Goal: Task Accomplishment & Management: Use online tool/utility

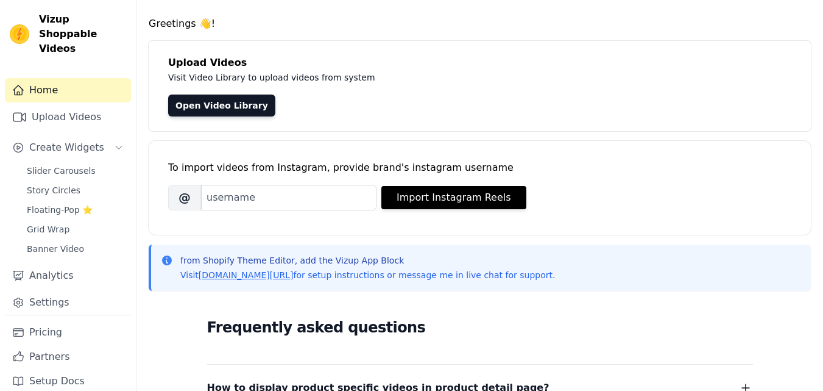
scroll to position [61, 0]
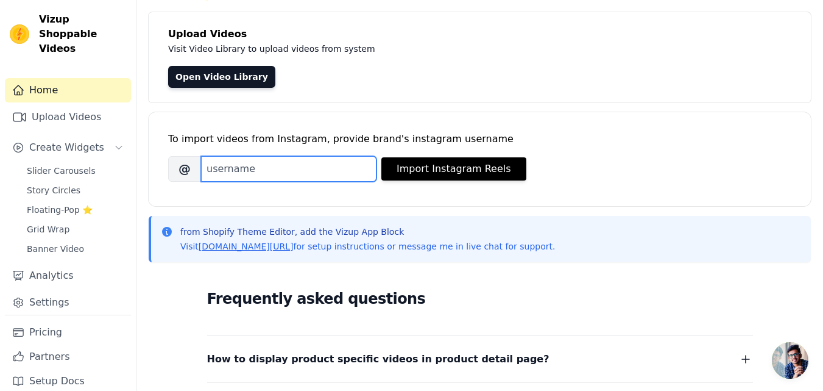
click at [236, 168] on input "Brand's Instagram Username" at bounding box center [288, 169] width 175 height 26
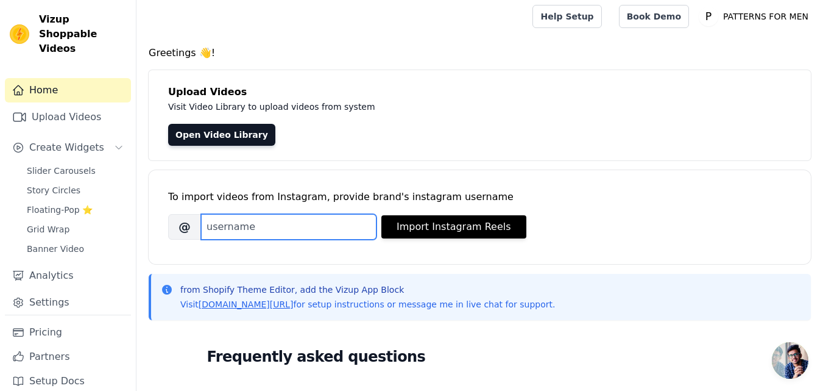
scroll to position [0, 0]
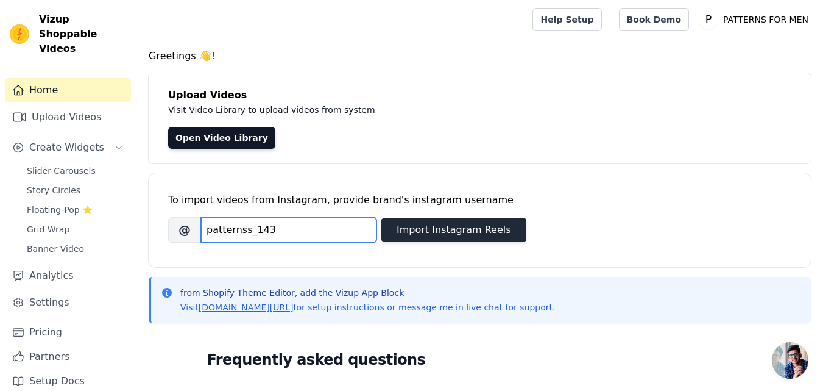
type input "patternss_143"
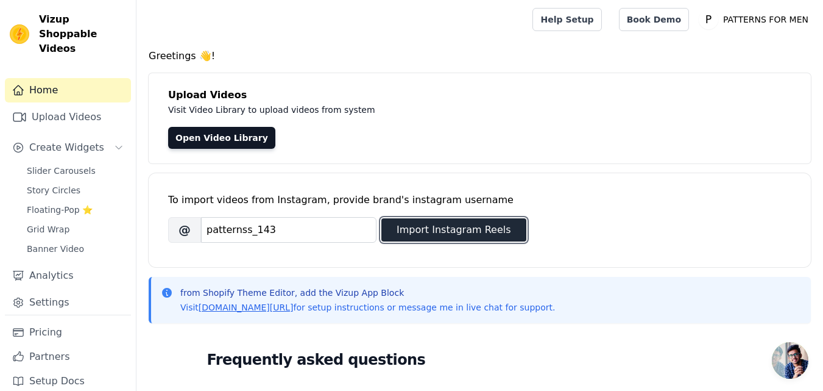
click at [459, 228] on button "Import Instagram Reels" at bounding box center [453, 229] width 145 height 23
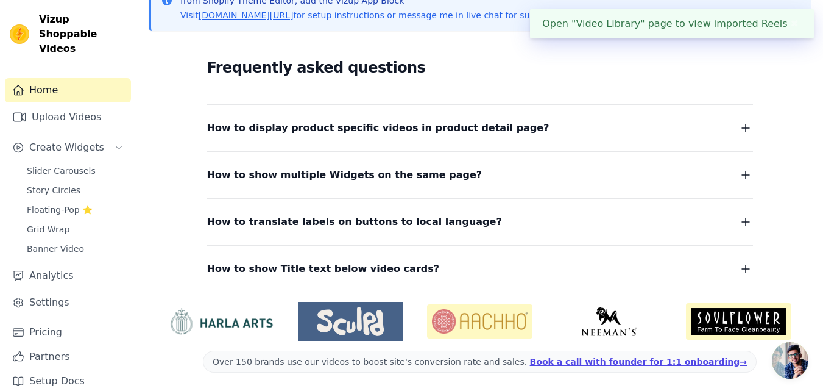
scroll to position [189, 0]
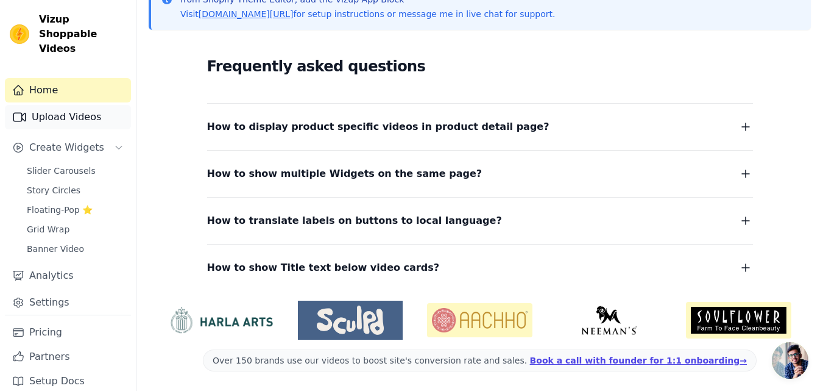
click at [87, 105] on link "Upload Videos" at bounding box center [68, 117] width 126 height 24
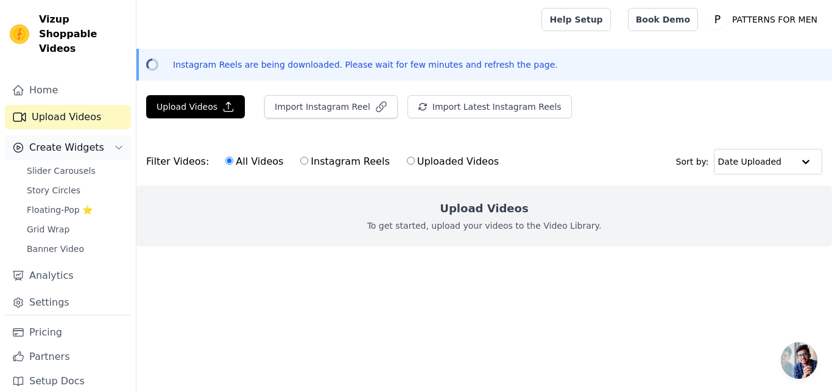
click at [83, 140] on span "Create Widgets" at bounding box center [66, 147] width 75 height 15
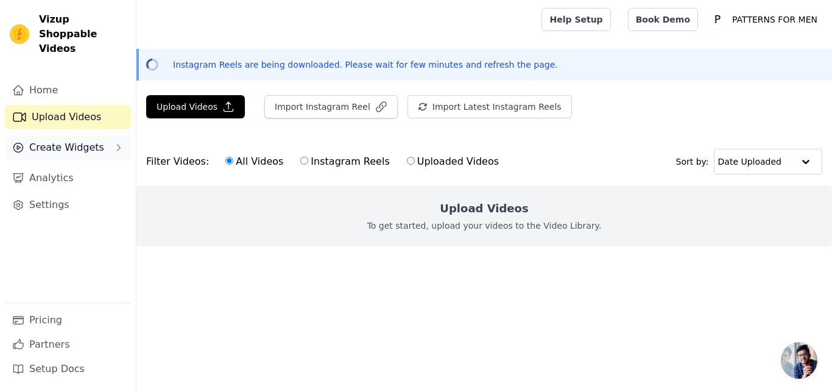
click at [83, 140] on span "Create Widgets" at bounding box center [66, 147] width 75 height 15
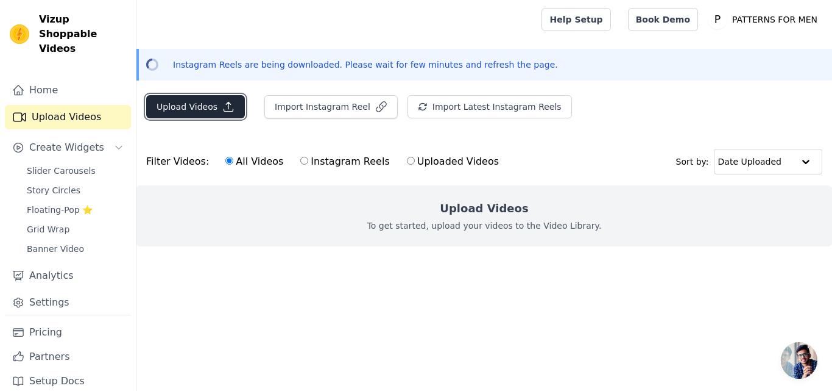
click at [196, 101] on button "Upload Videos" at bounding box center [195, 106] width 99 height 23
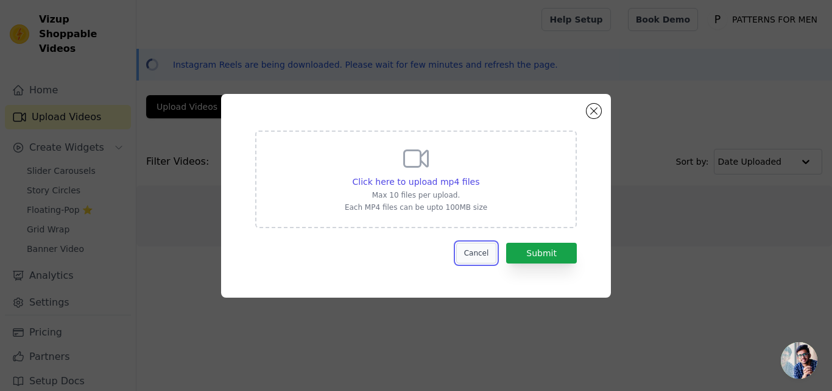
click at [484, 258] on button "Cancel" at bounding box center [476, 252] width 41 height 21
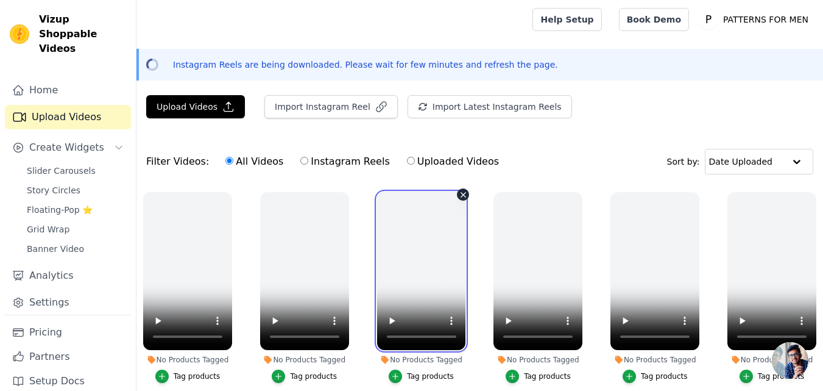
click at [430, 269] on video at bounding box center [421, 271] width 89 height 158
click at [550, 152] on div "Filter Videos: All Videos Instagram Reels Uploaded Videos Sort by: Date Uploaded" at bounding box center [479, 162] width 687 height 48
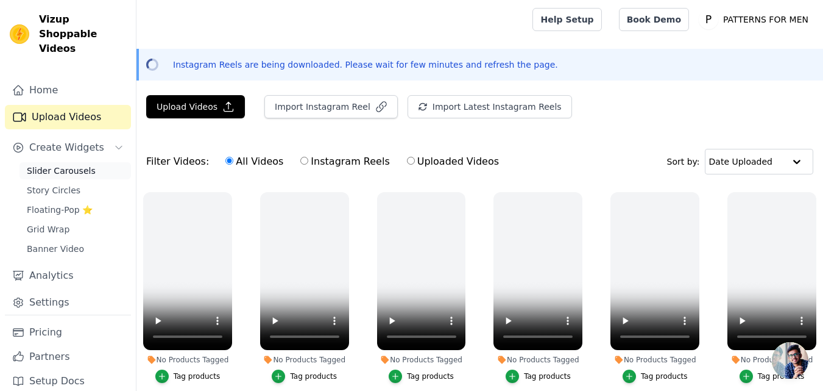
click at [75, 164] on span "Slider Carousels" at bounding box center [61, 170] width 69 height 12
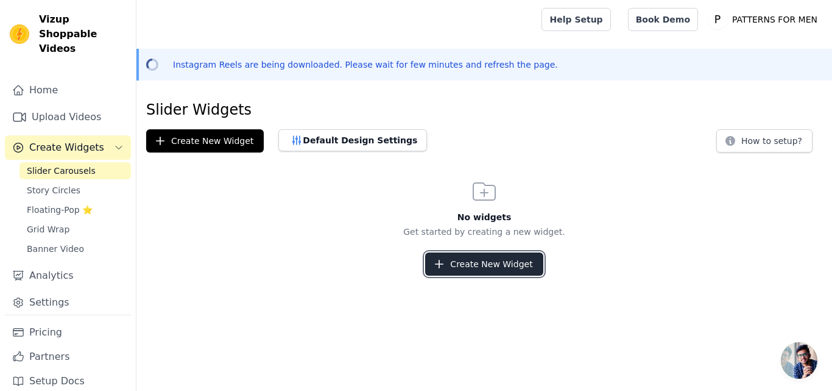
click at [487, 261] on button "Create New Widget" at bounding box center [484, 263] width 118 height 23
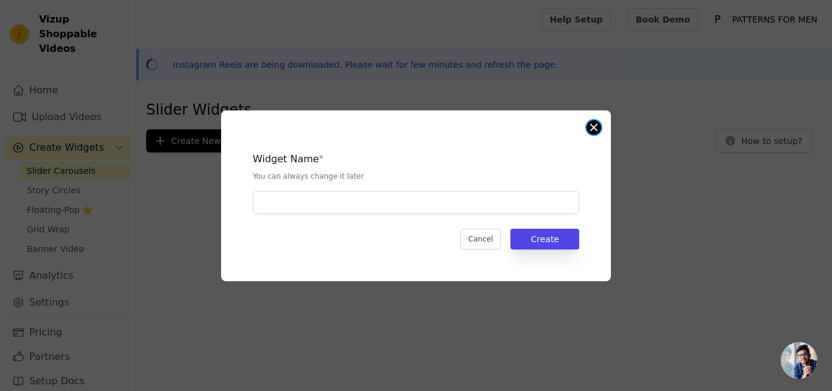
click at [599, 130] on button "Close modal" at bounding box center [594, 127] width 15 height 15
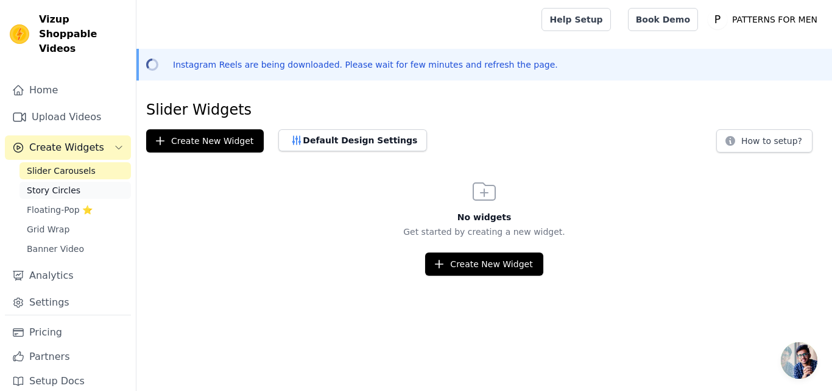
click at [46, 184] on span "Story Circles" at bounding box center [54, 190] width 54 height 12
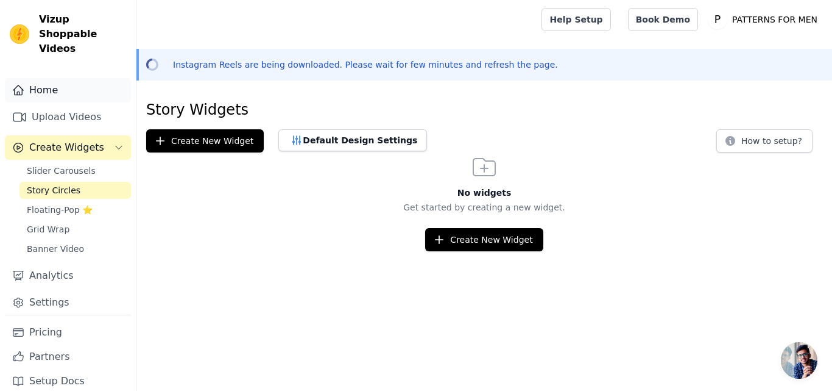
click at [53, 78] on link "Home" at bounding box center [68, 90] width 126 height 24
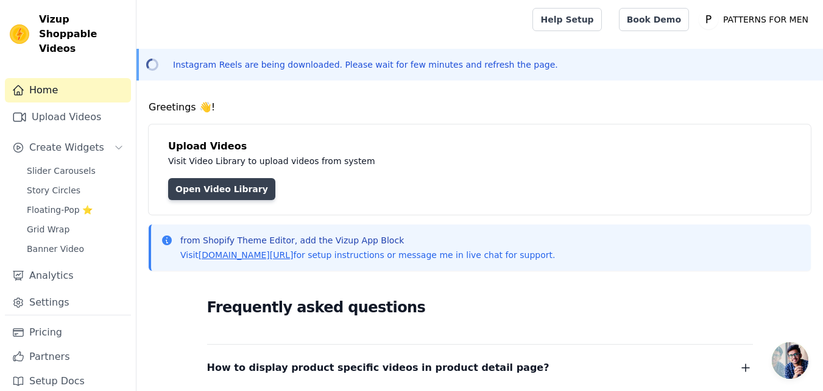
click at [243, 188] on link "Open Video Library" at bounding box center [221, 189] width 107 height 22
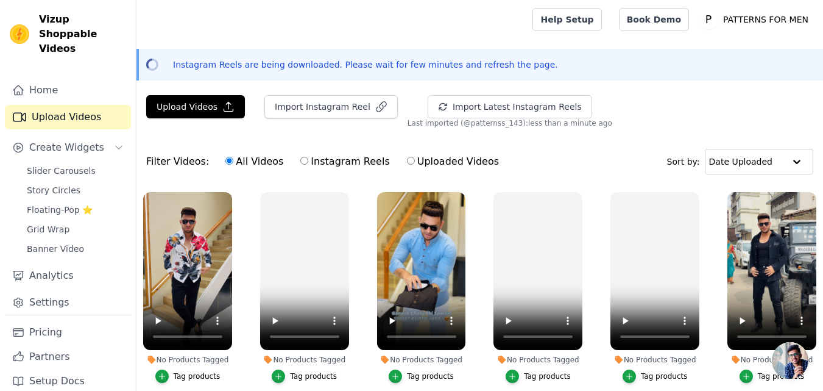
click at [300, 163] on input "Instagram Reels" at bounding box center [304, 161] width 8 height 8
radio input "true"
click at [778, 170] on input "text" at bounding box center [747, 161] width 76 height 24
click at [212, 112] on button "Upload Videos" at bounding box center [195, 106] width 99 height 23
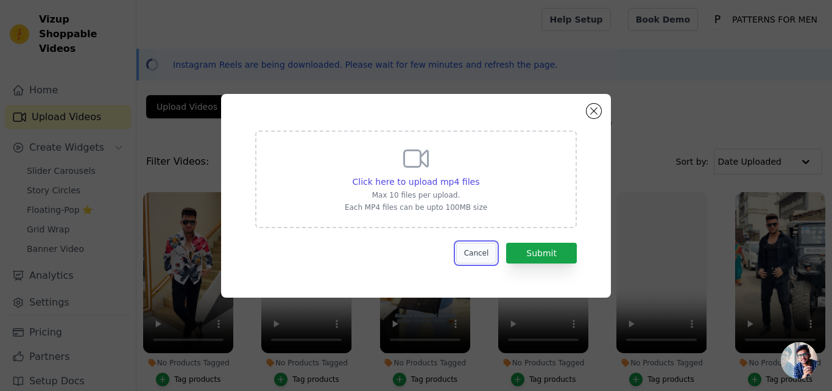
click at [489, 253] on button "Cancel" at bounding box center [476, 252] width 41 height 21
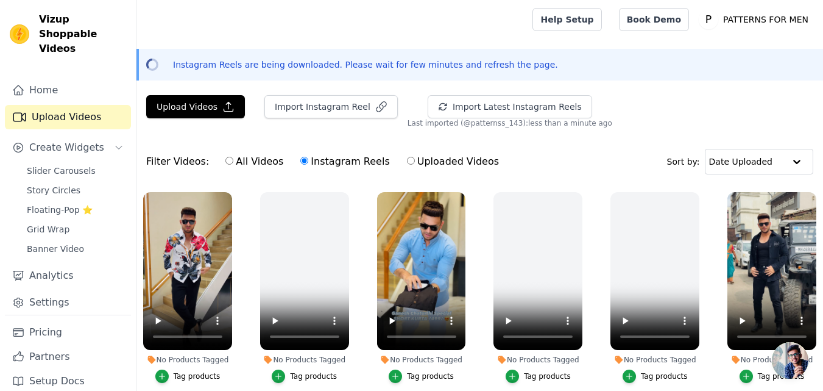
click at [604, 157] on div "Filter Videos: All Videos Instagram Reels Uploaded Videos Sort by: Date Uploaded" at bounding box center [479, 162] width 687 height 48
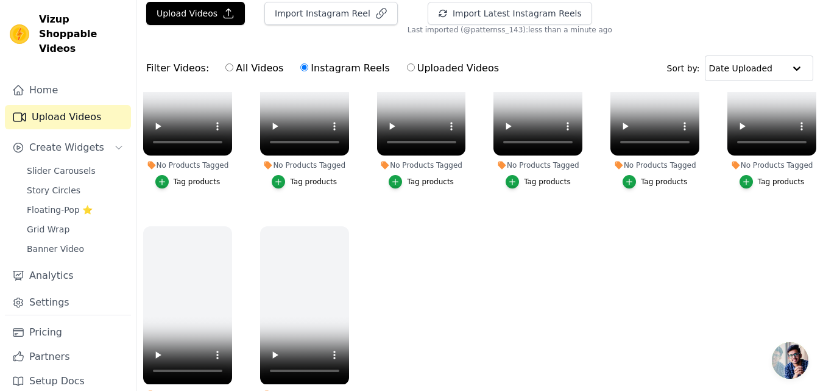
scroll to position [175, 0]
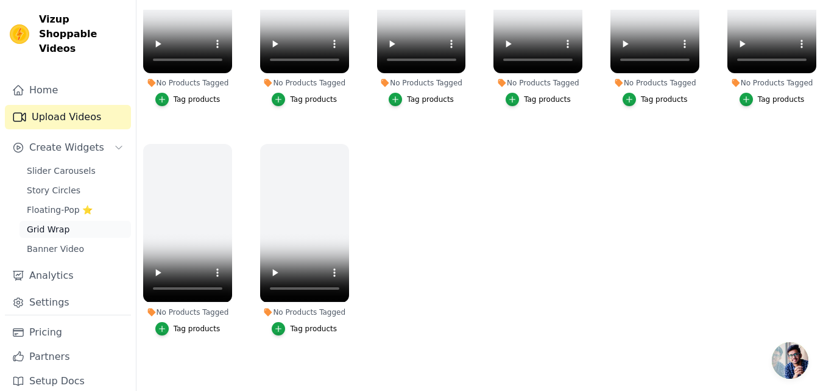
click at [45, 223] on span "Grid Wrap" at bounding box center [48, 229] width 43 height 12
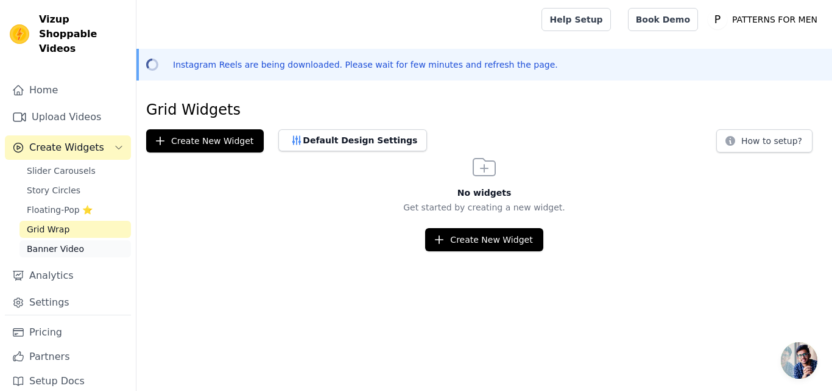
click at [56, 242] on span "Banner Video" at bounding box center [55, 248] width 57 height 12
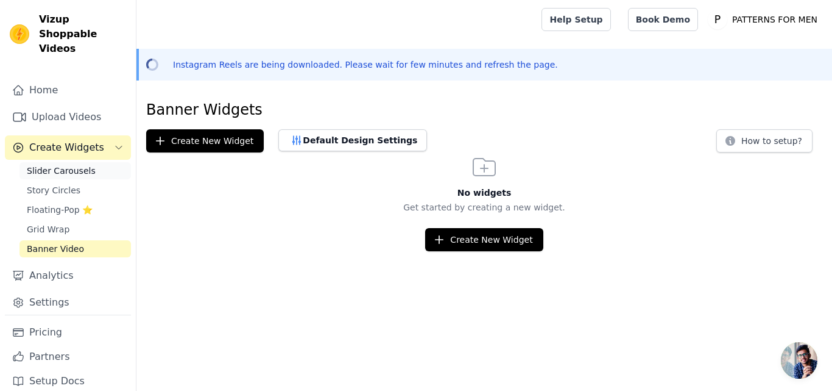
click at [55, 164] on span "Slider Carousels" at bounding box center [61, 170] width 69 height 12
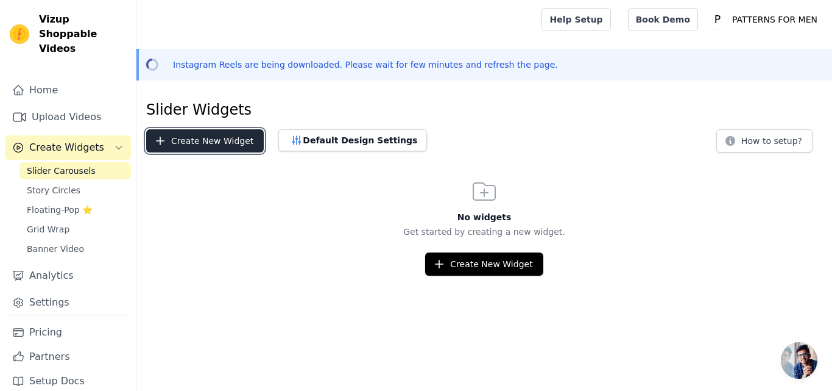
click at [217, 140] on button "Create New Widget" at bounding box center [205, 140] width 118 height 23
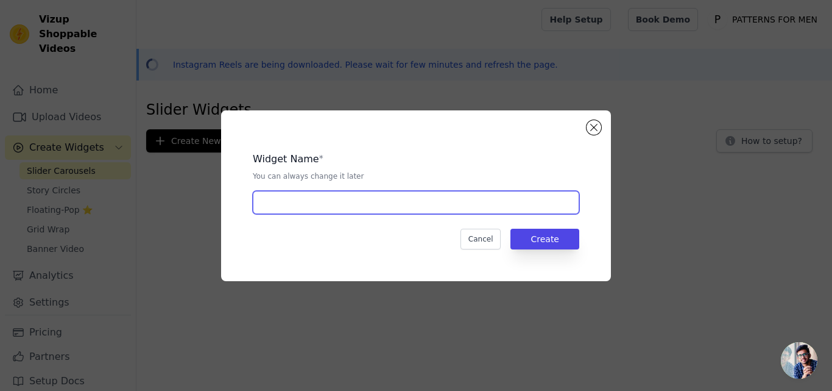
click at [371, 193] on input "text" at bounding box center [416, 202] width 327 height 23
type input "patterns"
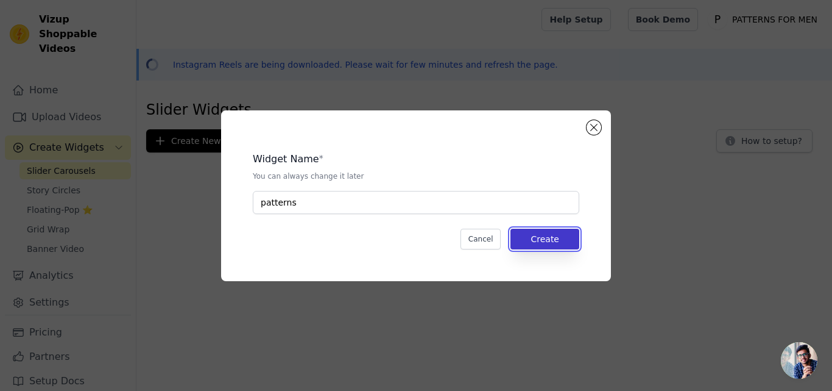
click at [533, 246] on button "Create" at bounding box center [545, 238] width 69 height 21
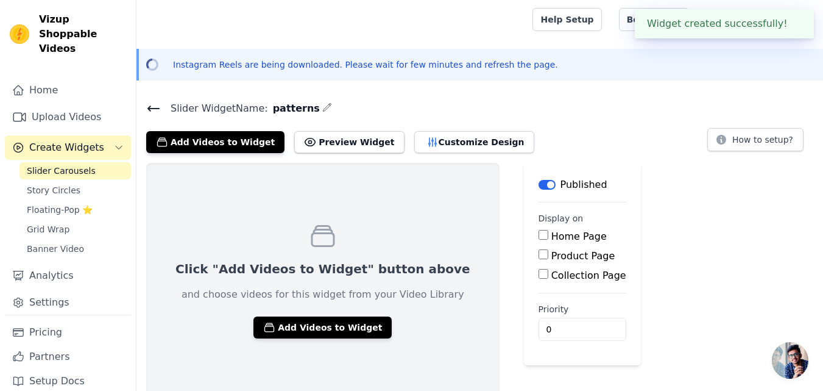
click at [539, 233] on input "Home Page" at bounding box center [544, 235] width 10 height 10
checkbox input "true"
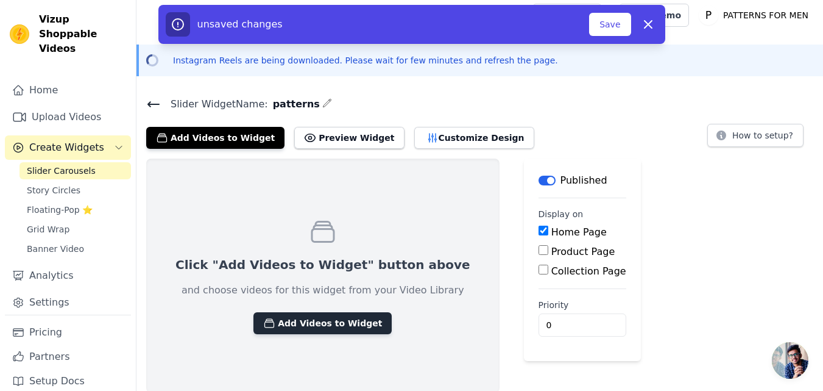
scroll to position [5, 0]
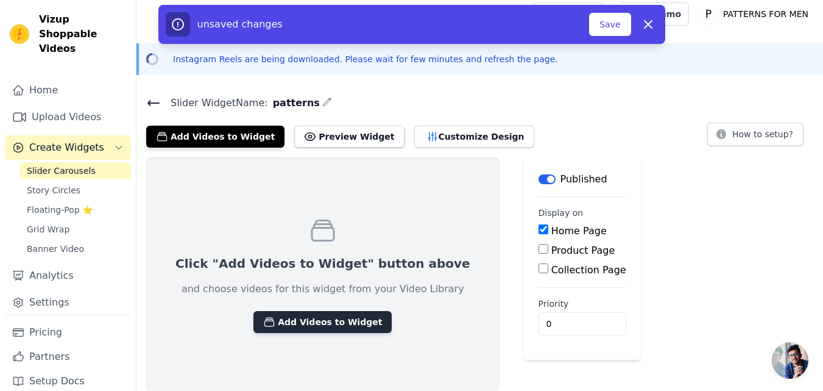
click at [327, 320] on button "Add Videos to Widget" at bounding box center [322, 322] width 138 height 22
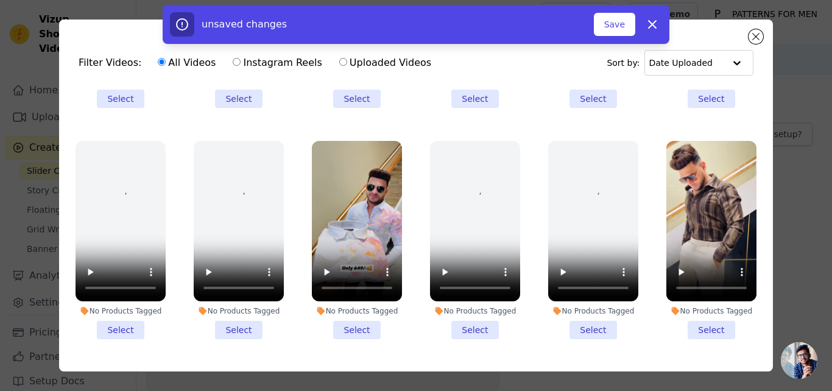
scroll to position [183, 0]
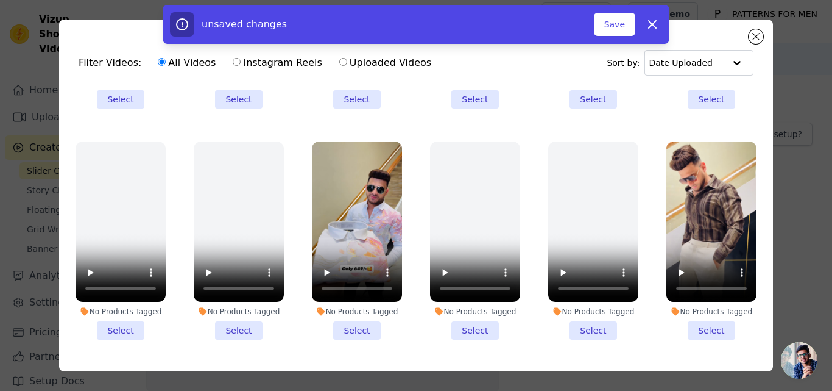
click at [350, 318] on li "No Products Tagged Select" at bounding box center [357, 240] width 90 height 198
click at [0, 0] on input "No Products Tagged Select" at bounding box center [0, 0] width 0 height 0
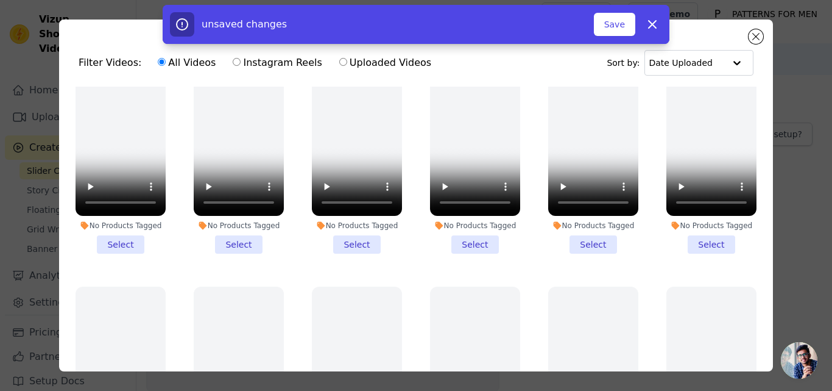
scroll to position [731, 0]
click at [352, 221] on li "No Products Tagged Select" at bounding box center [357, 154] width 90 height 198
click at [0, 0] on input "No Products Tagged Select" at bounding box center [0, 0] width 0 height 0
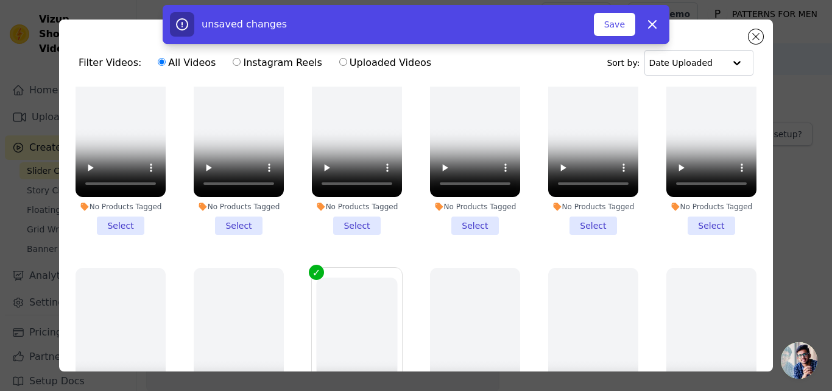
scroll to position [648, 0]
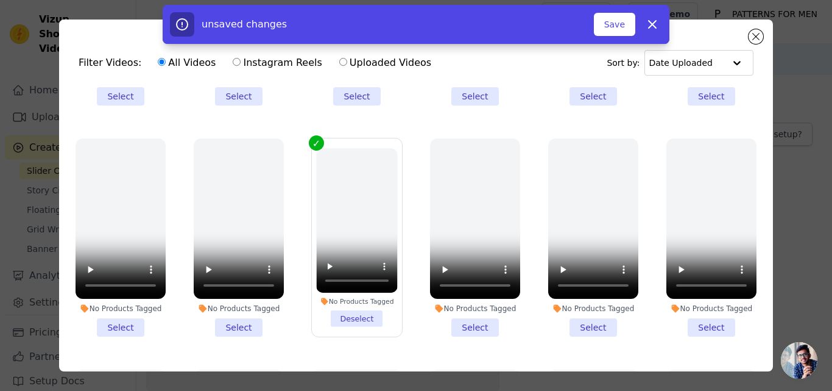
click at [311, 138] on label "No Products Tagged Deselect" at bounding box center [356, 237] width 91 height 199
click at [0, 0] on input "No Products Tagged Deselect" at bounding box center [0, 0] width 0 height 0
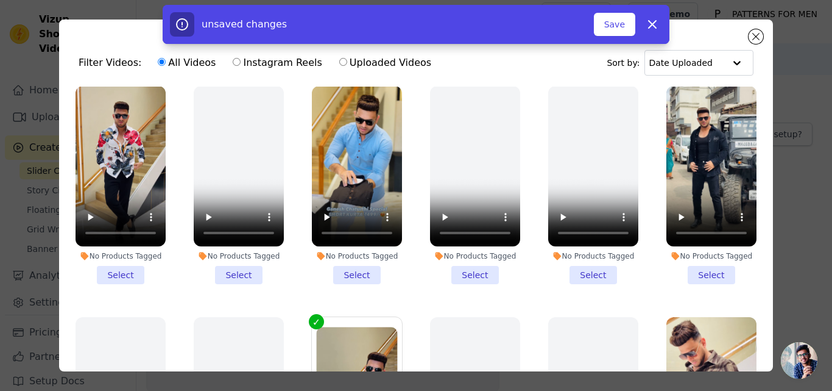
scroll to position [0, 0]
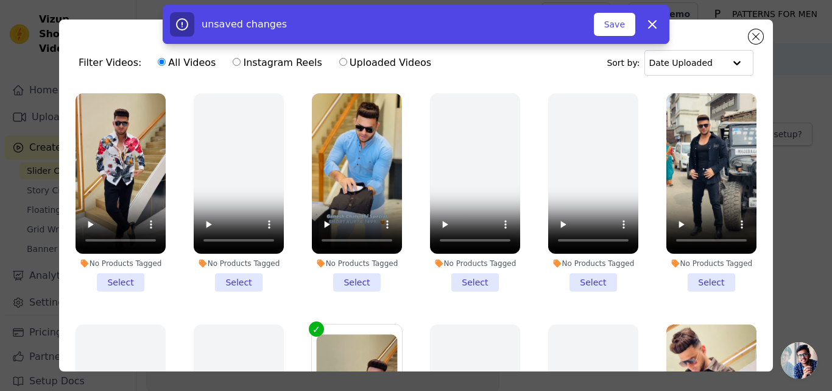
click at [578, 276] on li "No Products Tagged Select" at bounding box center [593, 192] width 90 height 198
click at [0, 0] on input "No Products Tagged Select" at bounding box center [0, 0] width 0 height 0
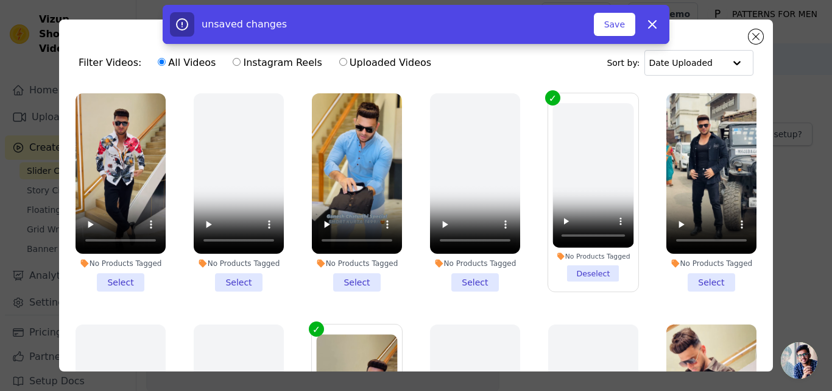
click at [350, 277] on li "No Products Tagged Select" at bounding box center [357, 192] width 90 height 198
click at [0, 0] on input "No Products Tagged Select" at bounding box center [0, 0] width 0 height 0
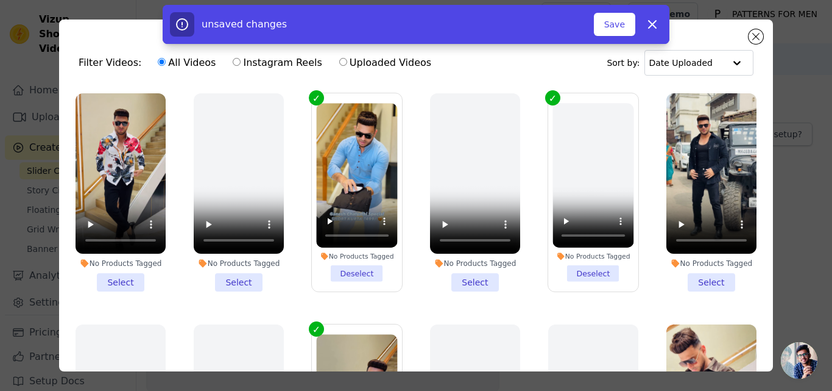
scroll to position [366, 0]
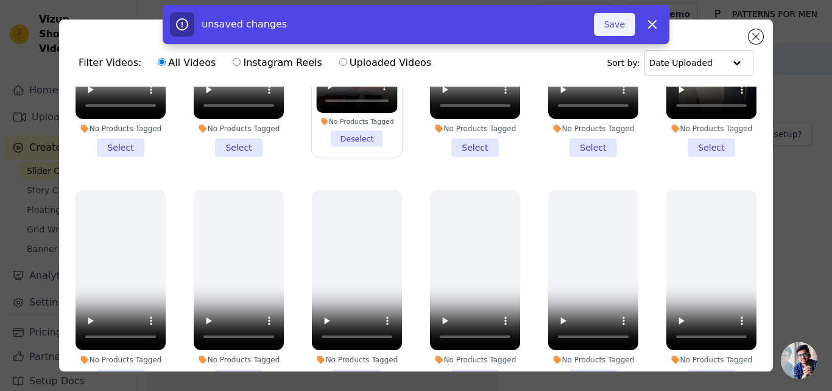
click at [610, 23] on button "Save" at bounding box center [614, 24] width 41 height 23
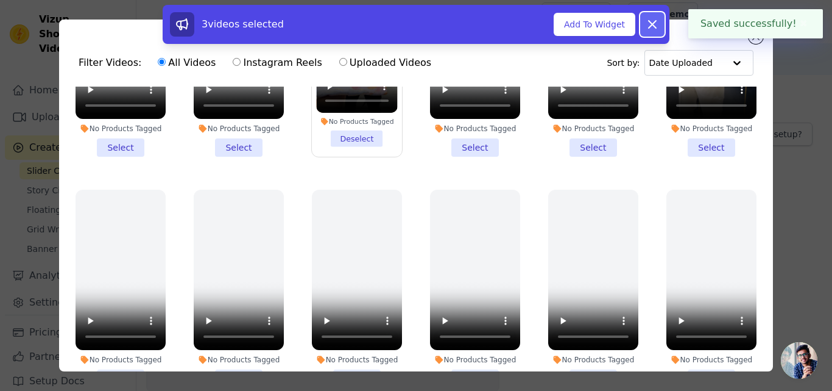
click at [656, 24] on icon at bounding box center [652, 24] width 15 height 15
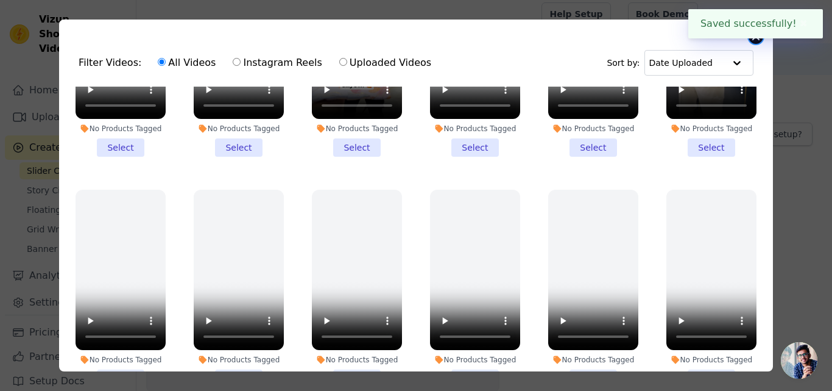
click at [754, 38] on button "Close modal" at bounding box center [756, 36] width 15 height 15
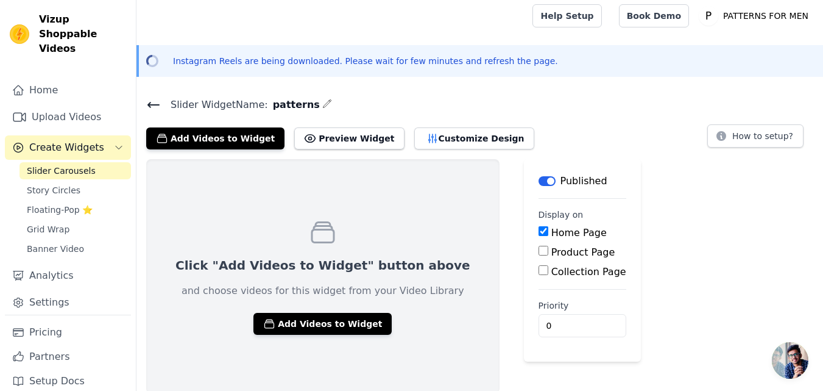
scroll to position [5, 0]
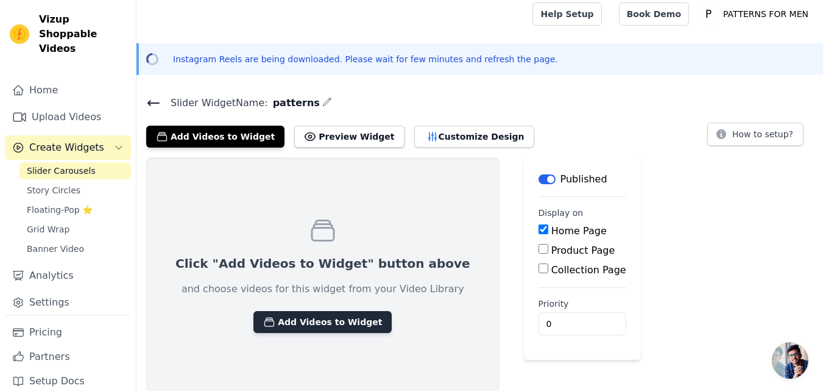
click at [305, 323] on button "Add Videos to Widget" at bounding box center [322, 322] width 138 height 22
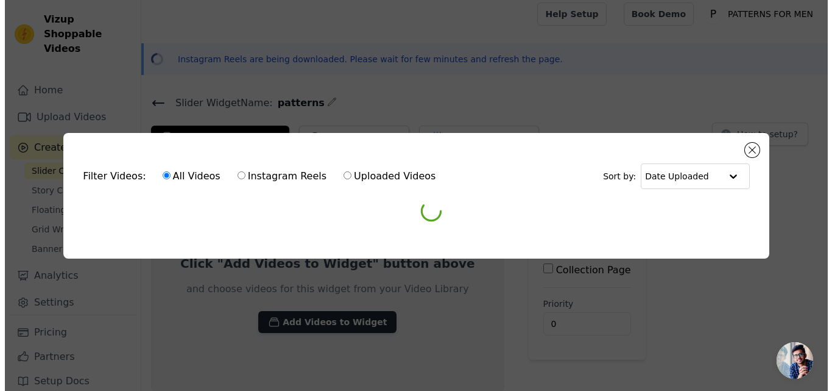
scroll to position [0, 0]
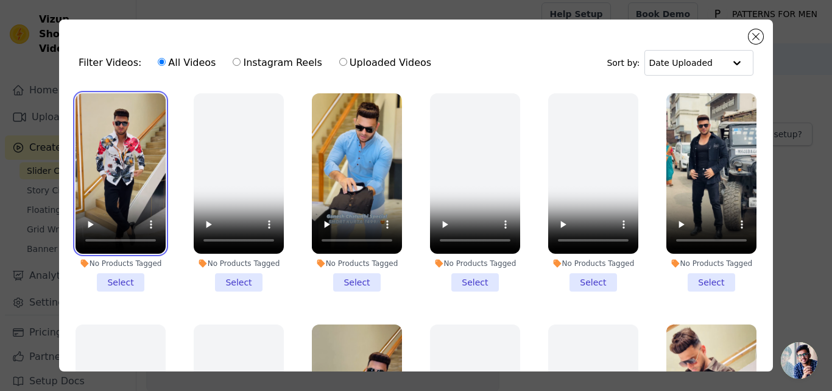
click at [121, 143] on video at bounding box center [121, 173] width 90 height 160
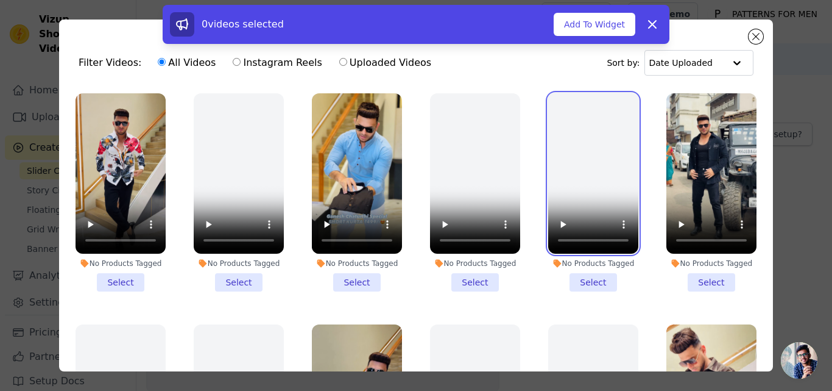
click at [575, 186] on video at bounding box center [593, 173] width 90 height 160
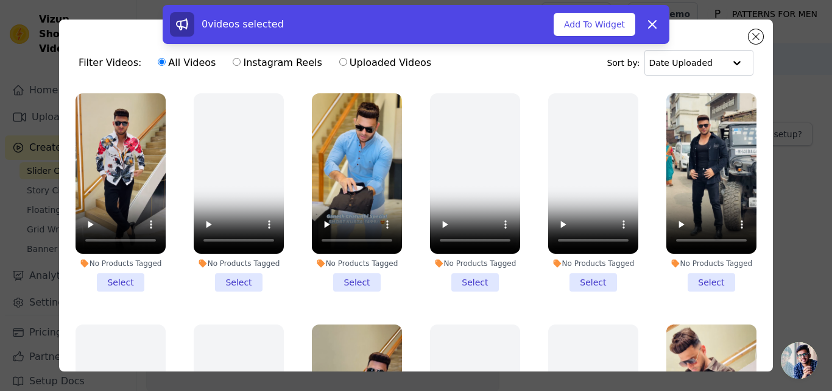
click at [140, 272] on li "No Products Tagged Select" at bounding box center [121, 192] width 90 height 198
click at [0, 0] on input "No Products Tagged Select" at bounding box center [0, 0] width 0 height 0
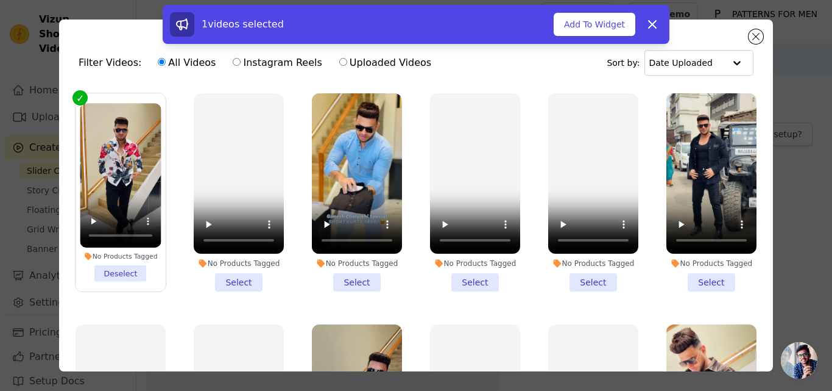
click at [348, 278] on li "No Products Tagged Select" at bounding box center [357, 192] width 90 height 198
click at [0, 0] on input "No Products Tagged Select" at bounding box center [0, 0] width 0 height 0
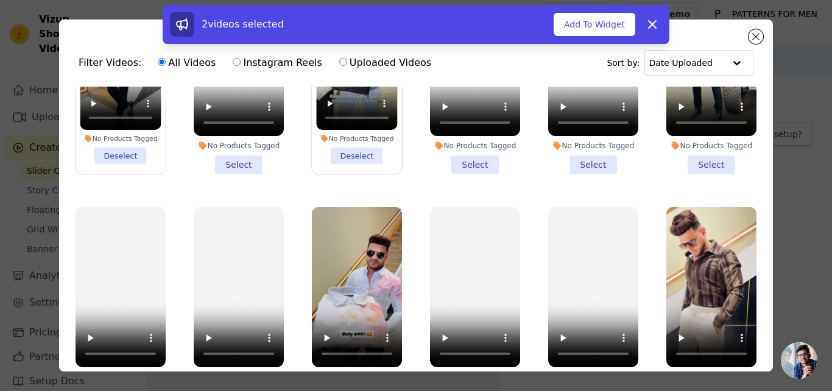
scroll to position [183, 0]
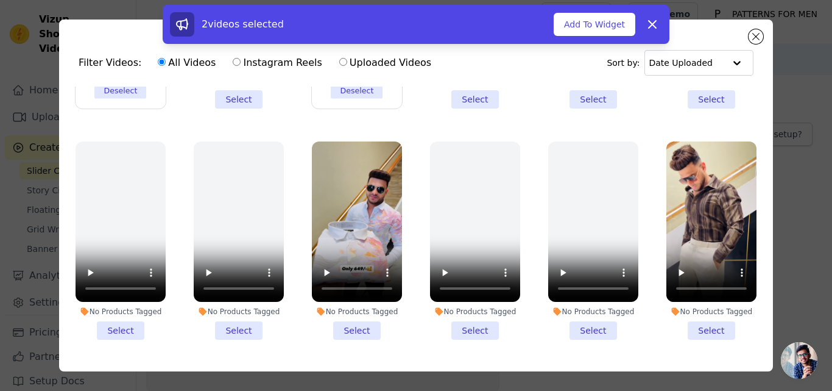
click at [344, 319] on li "No Products Tagged Select" at bounding box center [357, 240] width 90 height 198
click at [0, 0] on input "No Products Tagged Select" at bounding box center [0, 0] width 0 height 0
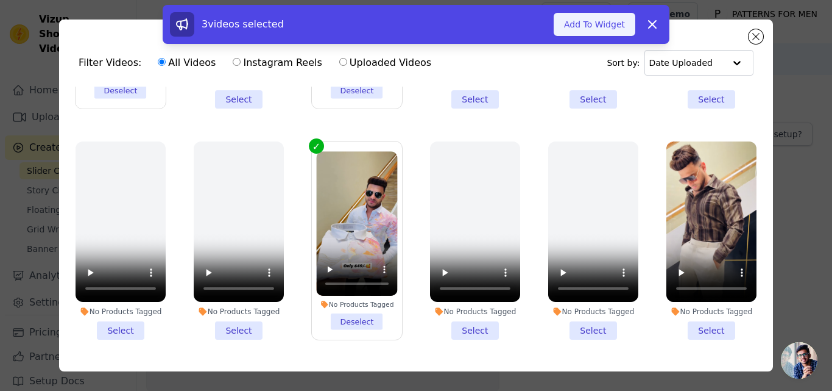
click at [590, 29] on button "Add To Widget" at bounding box center [595, 24] width 82 height 23
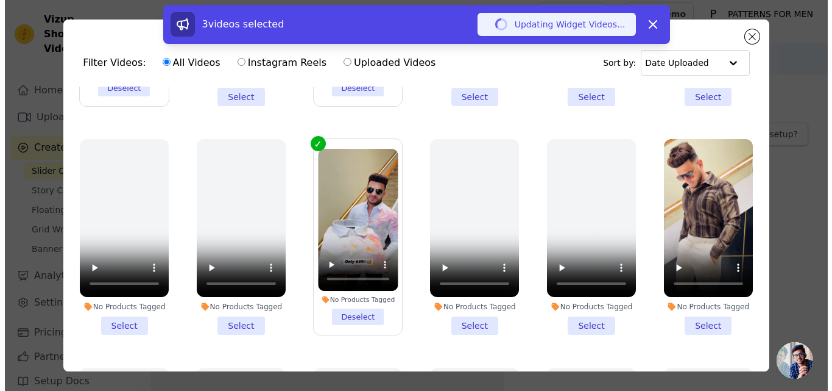
scroll to position [0, 0]
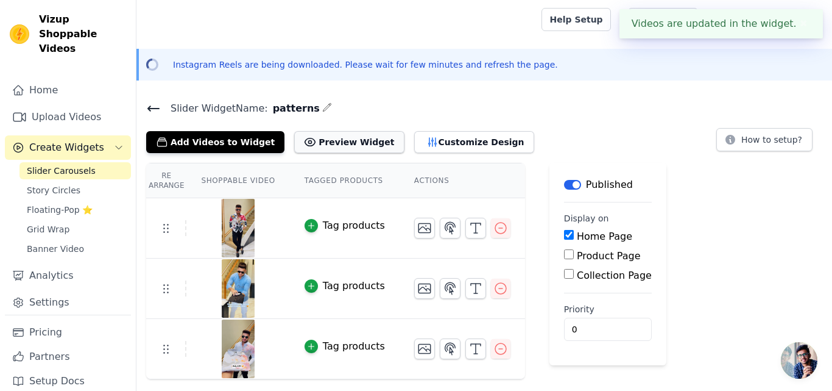
click at [355, 146] on button "Preview Widget" at bounding box center [349, 142] width 110 height 22
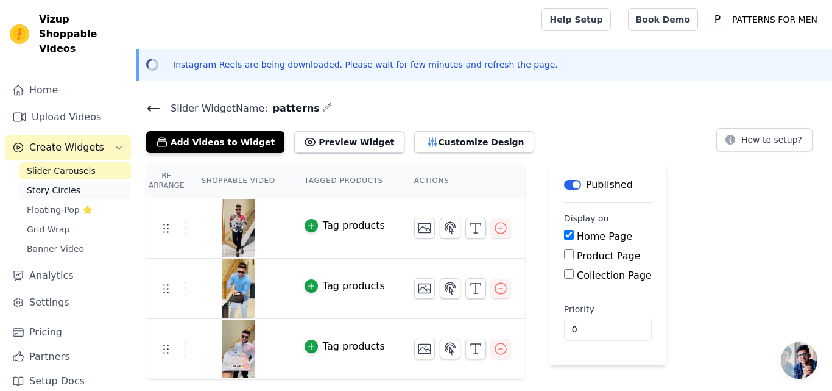
click at [61, 182] on link "Story Circles" at bounding box center [74, 190] width 111 height 17
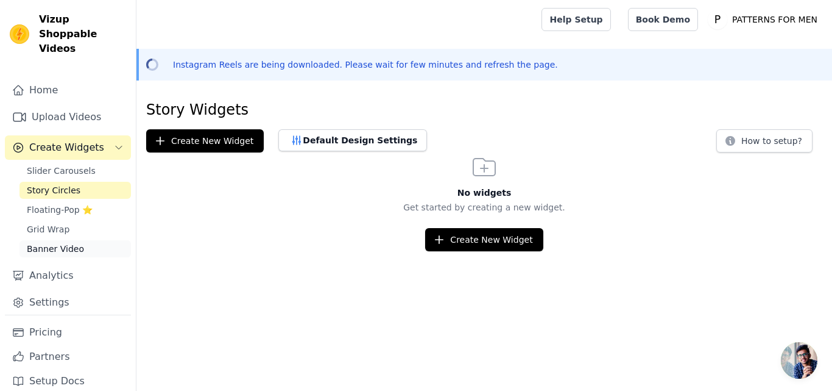
click at [71, 242] on span "Banner Video" at bounding box center [55, 248] width 57 height 12
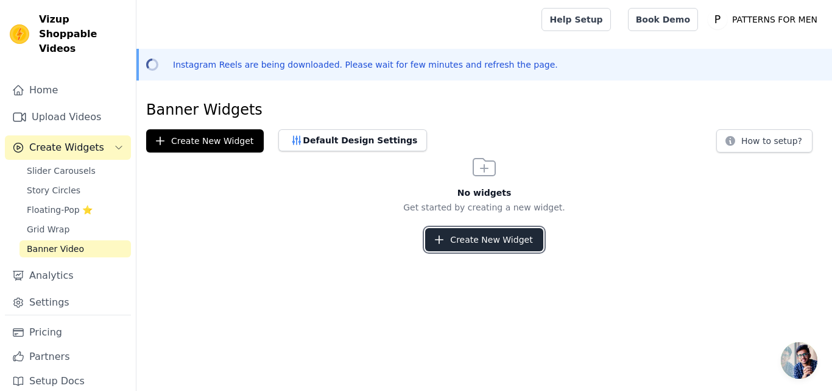
click at [479, 239] on button "Create New Widget" at bounding box center [484, 239] width 118 height 23
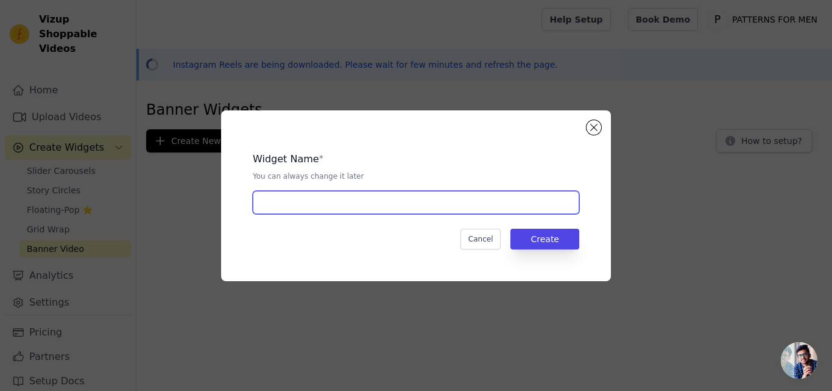
click at [402, 197] on input "text" at bounding box center [416, 202] width 327 height 23
type input "patterns"
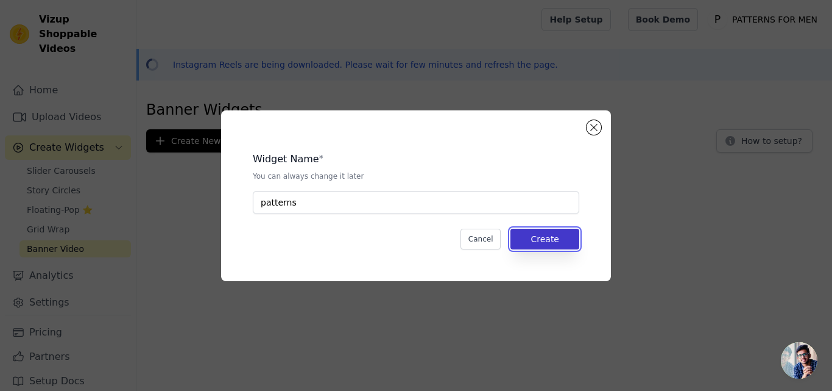
click at [563, 242] on button "Create" at bounding box center [545, 238] width 69 height 21
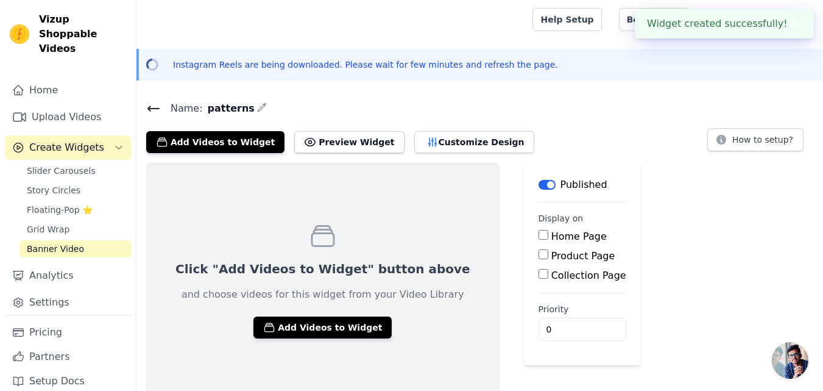
click at [539, 235] on input "Home Page" at bounding box center [544, 235] width 10 height 10
checkbox input "true"
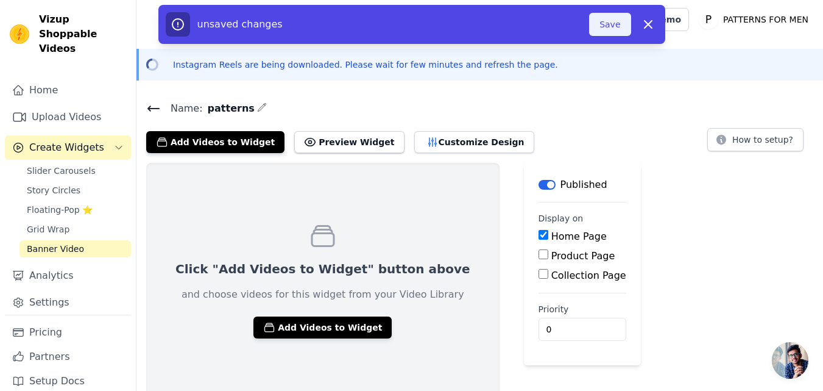
click at [607, 26] on button "Save" at bounding box center [609, 24] width 41 height 23
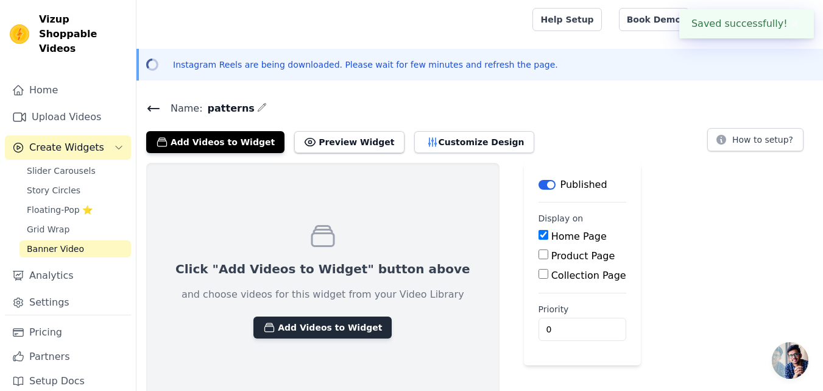
click at [333, 326] on button "Add Videos to Widget" at bounding box center [322, 327] width 138 height 22
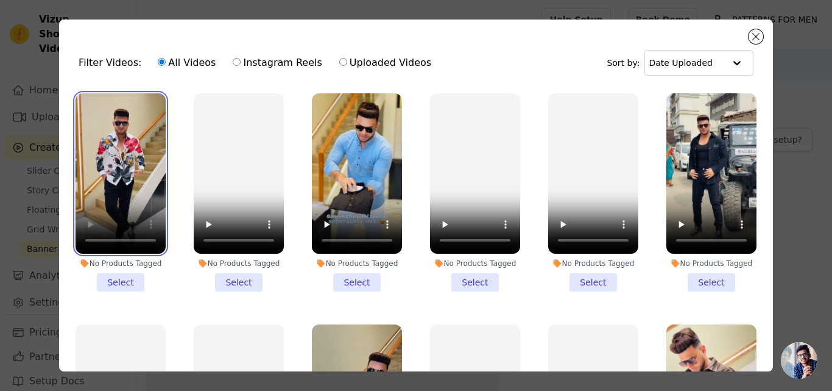
click at [130, 179] on video at bounding box center [121, 173] width 90 height 160
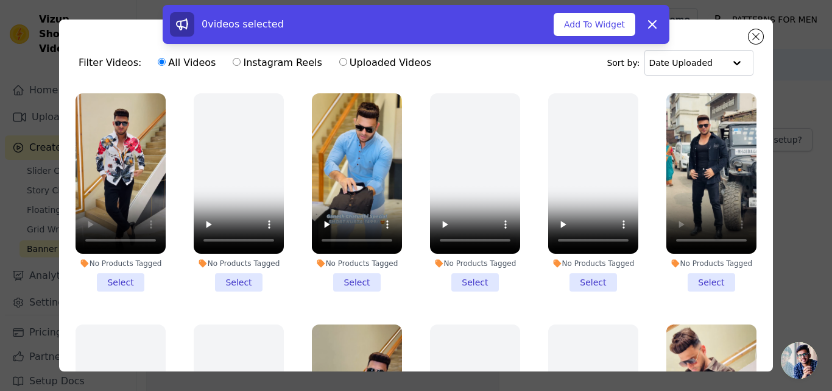
click at [701, 278] on li "No Products Tagged Select" at bounding box center [711, 192] width 90 height 198
click at [0, 0] on input "No Products Tagged Select" at bounding box center [0, 0] width 0 height 0
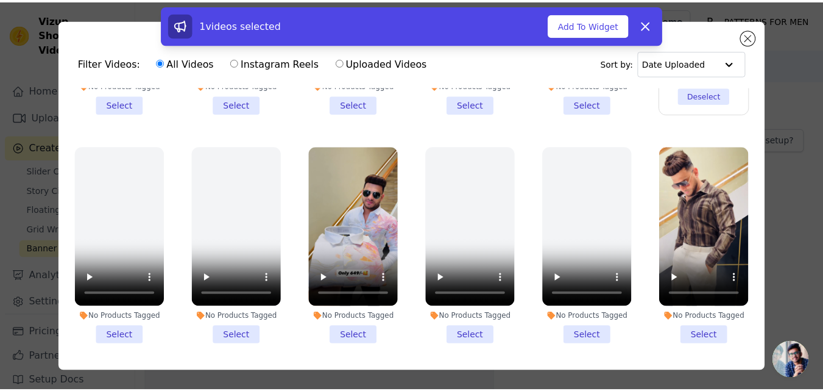
scroll to position [183, 0]
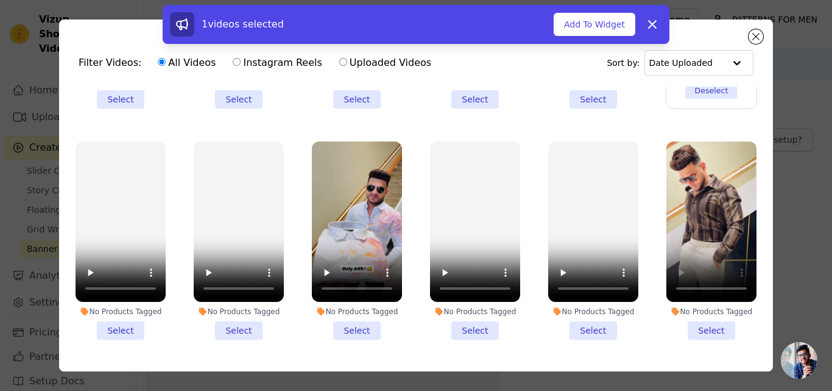
click at [697, 316] on li "No Products Tagged Select" at bounding box center [711, 240] width 90 height 198
click at [0, 0] on input "No Products Tagged Select" at bounding box center [0, 0] width 0 height 0
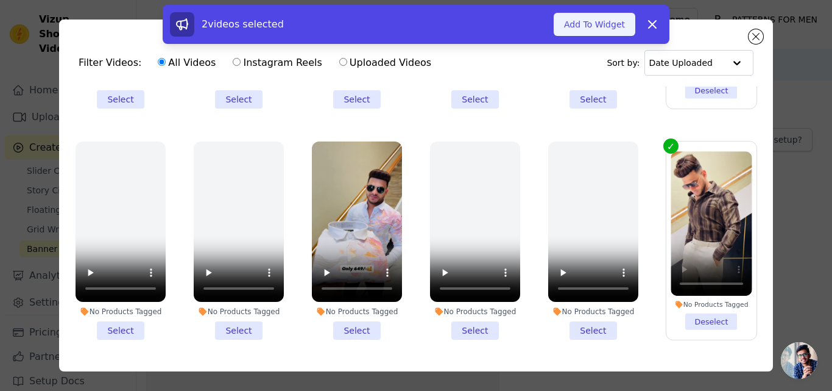
click at [601, 33] on button "Add To Widget" at bounding box center [595, 24] width 82 height 23
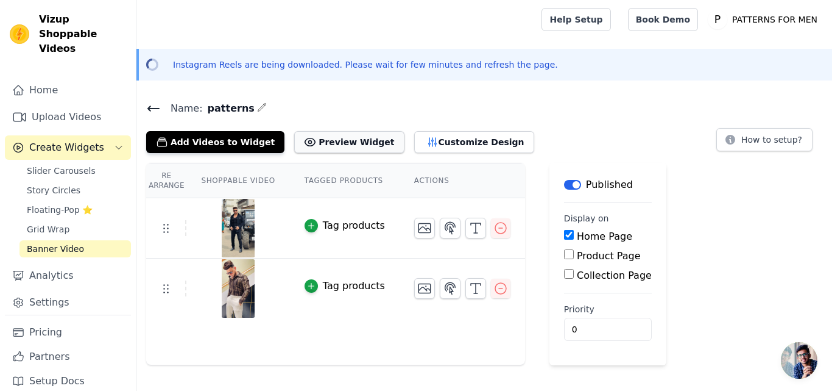
click at [328, 149] on button "Preview Widget" at bounding box center [349, 142] width 110 height 22
click at [62, 108] on link "Upload Videos" at bounding box center [68, 117] width 126 height 24
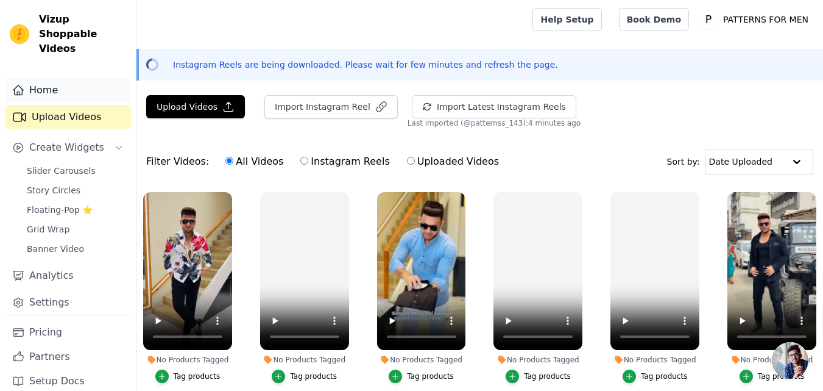
click at [63, 82] on link "Home" at bounding box center [68, 90] width 126 height 24
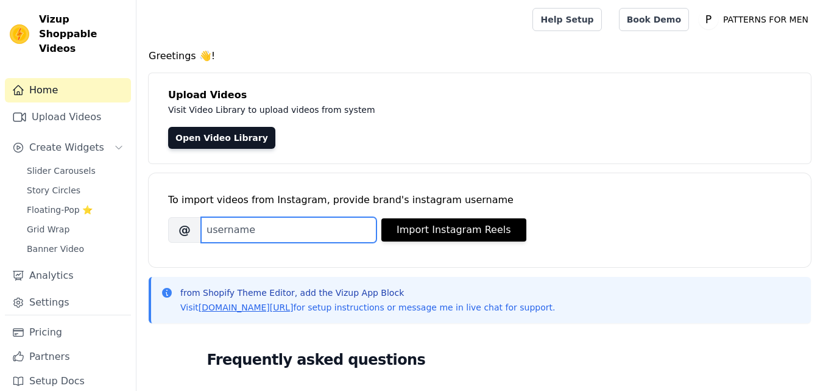
click at [312, 240] on input "Brand's Instagram Username" at bounding box center [288, 230] width 175 height 26
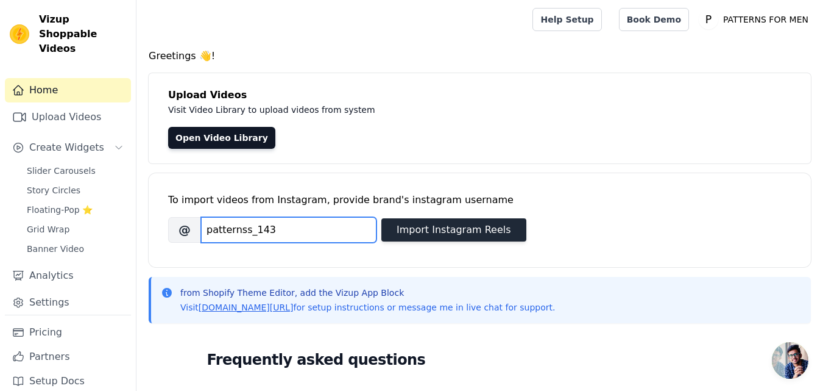
type input "patternss_143"
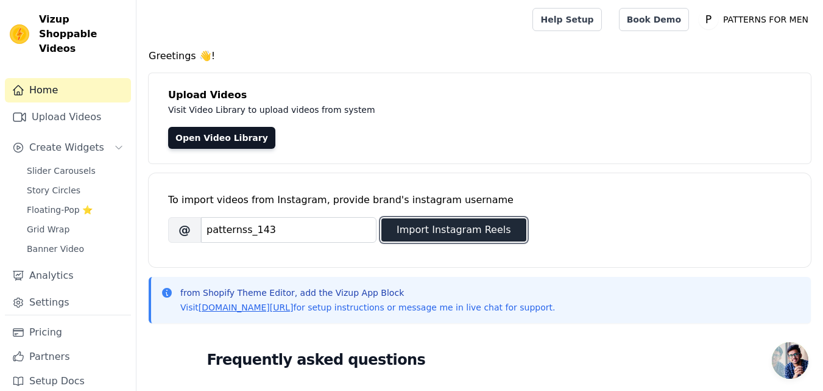
click at [493, 226] on button "Import Instagram Reels" at bounding box center [453, 229] width 145 height 23
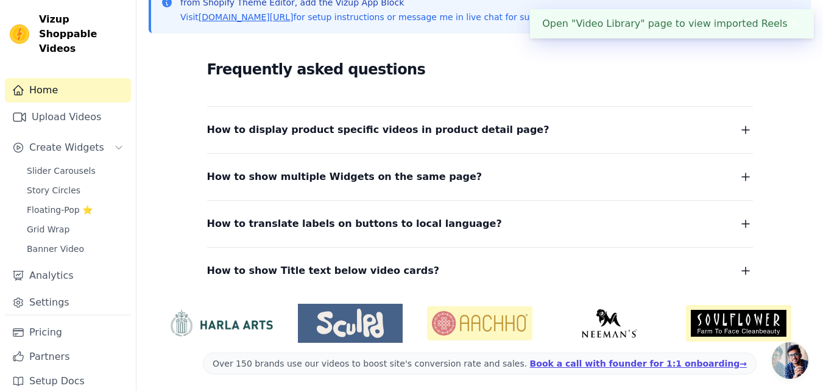
scroll to position [189, 0]
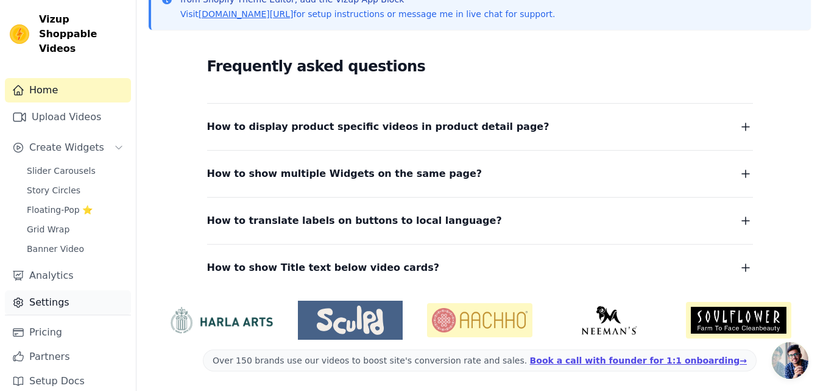
click at [53, 290] on link "Settings" at bounding box center [68, 302] width 126 height 24
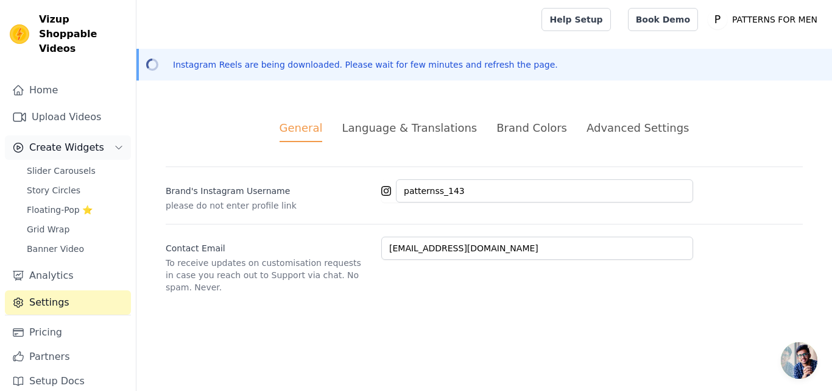
click at [108, 135] on button "Create Widgets" at bounding box center [68, 147] width 126 height 24
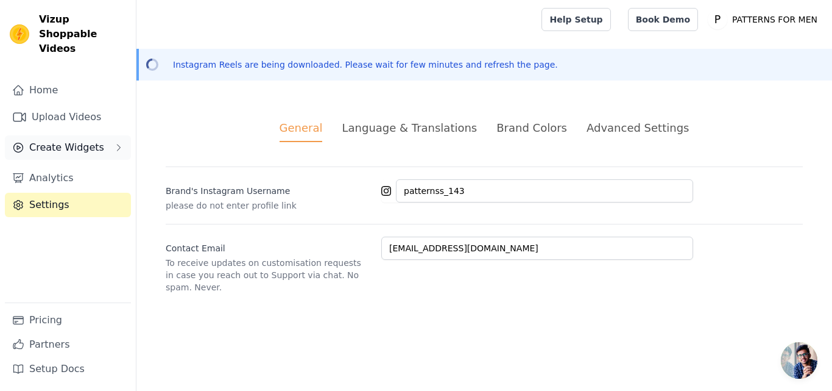
click at [111, 135] on button "Create Widgets" at bounding box center [68, 147] width 126 height 24
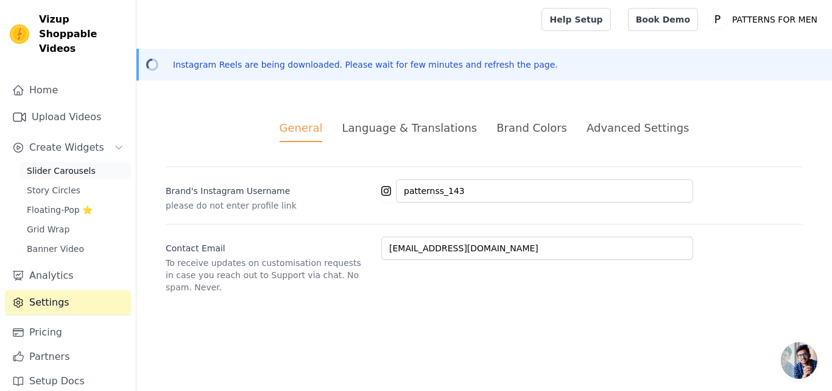
click at [87, 162] on link "Slider Carousels" at bounding box center [74, 170] width 111 height 17
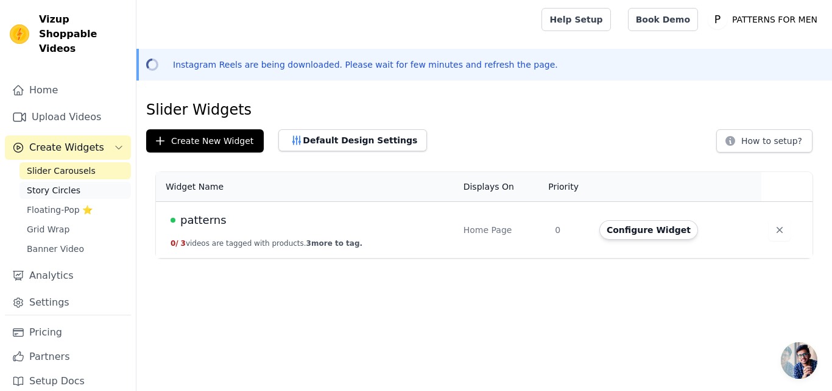
click at [64, 184] on span "Story Circles" at bounding box center [54, 190] width 54 height 12
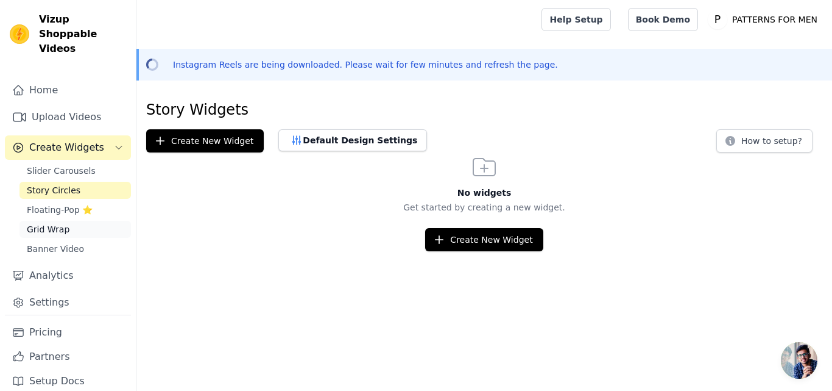
click at [71, 221] on link "Grid Wrap" at bounding box center [74, 229] width 111 height 17
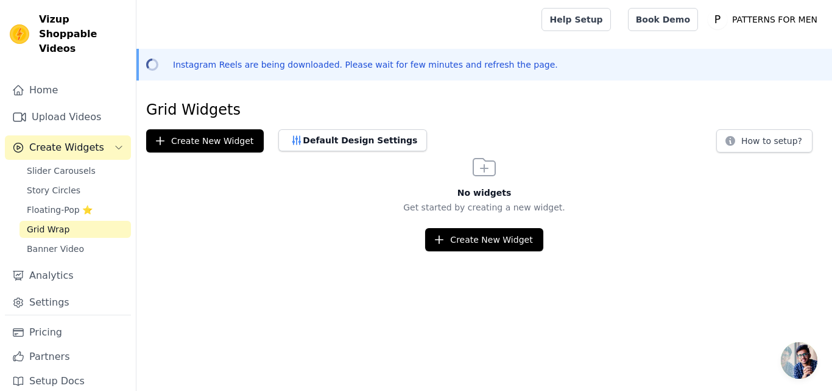
click at [79, 243] on div "Home Upload Videos Create Widgets Slider Carousels Story Circles Floating-Pop ⭐…" at bounding box center [68, 196] width 126 height 236
click at [57, 184] on span "Story Circles" at bounding box center [54, 190] width 54 height 12
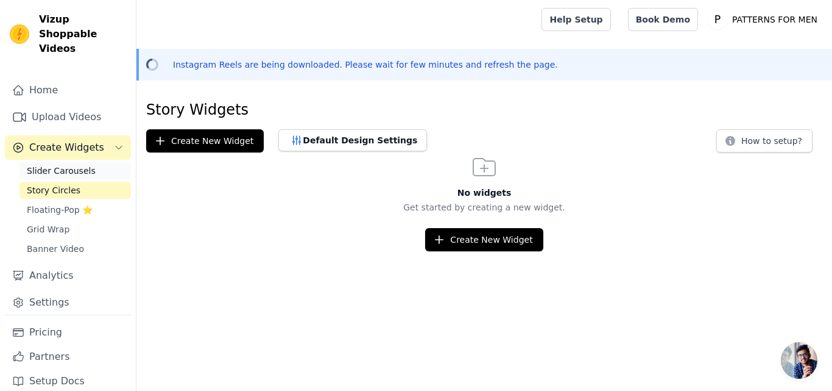
click at [77, 164] on span "Slider Carousels" at bounding box center [61, 170] width 69 height 12
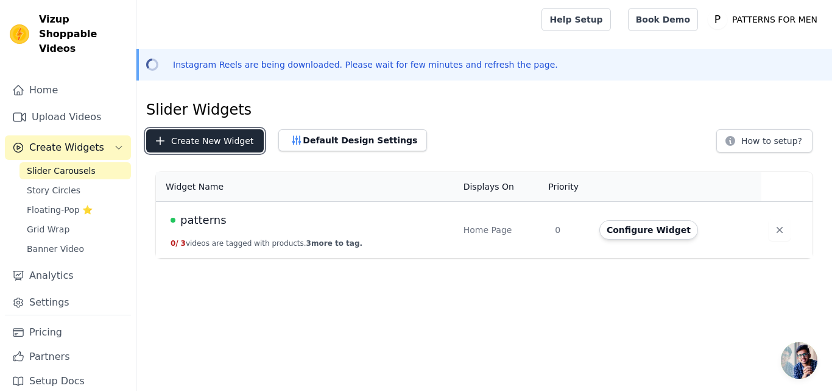
click at [224, 143] on button "Create New Widget" at bounding box center [205, 140] width 118 height 23
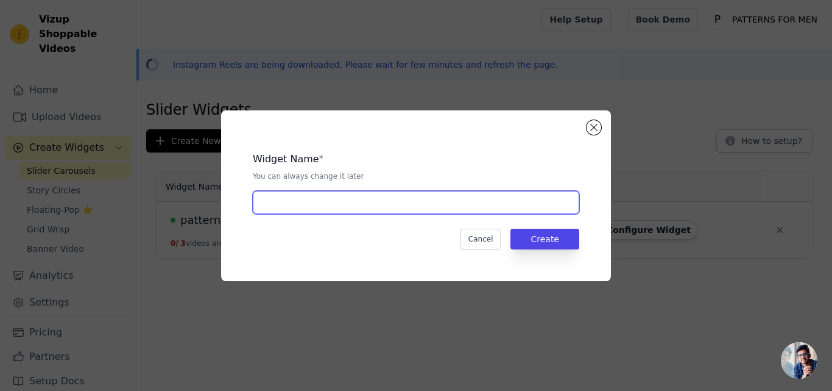
click at [403, 207] on input "text" at bounding box center [416, 202] width 327 height 23
type input "patterns"
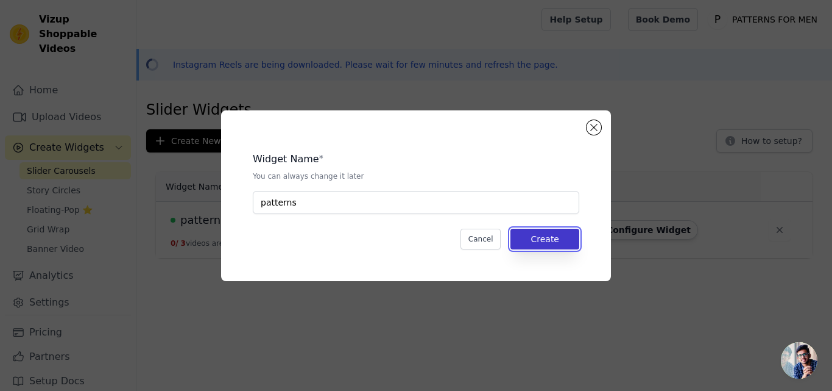
click at [562, 235] on button "Create" at bounding box center [545, 238] width 69 height 21
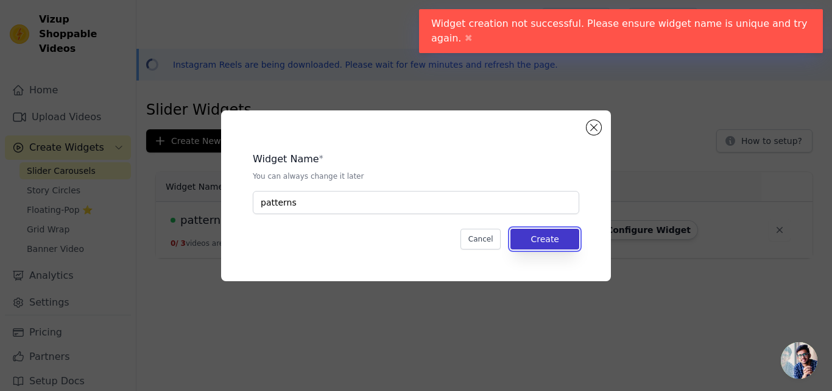
click at [545, 242] on button "Create" at bounding box center [545, 238] width 69 height 21
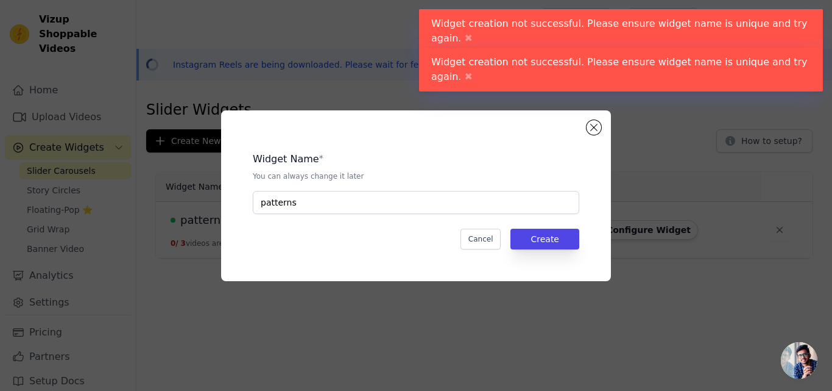
click at [599, 115] on div "Widget Name * You can always change it later patterns Cancel Create" at bounding box center [416, 195] width 390 height 171
click at [595, 134] on div "Widget Name * You can always change it later patterns Cancel Create" at bounding box center [416, 195] width 390 height 171
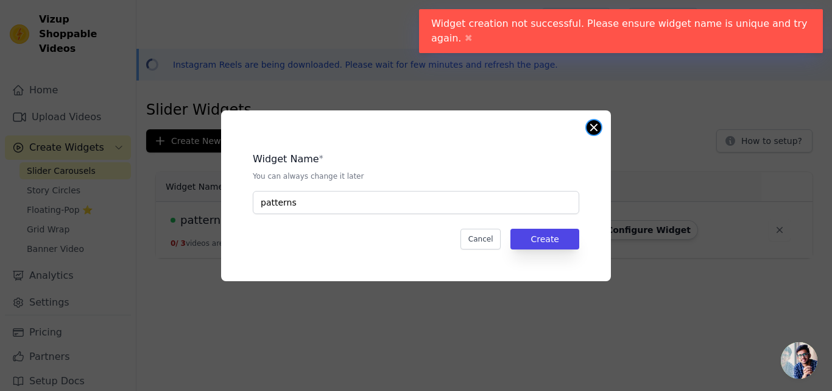
click at [592, 130] on button "Close modal" at bounding box center [594, 127] width 15 height 15
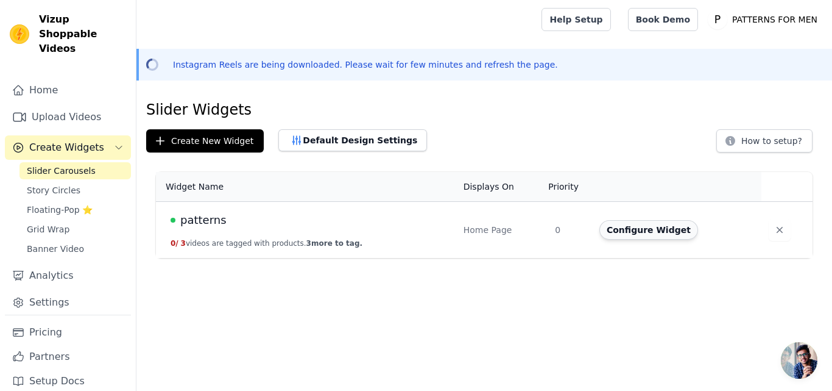
click at [647, 233] on button "Configure Widget" at bounding box center [648, 229] width 99 height 19
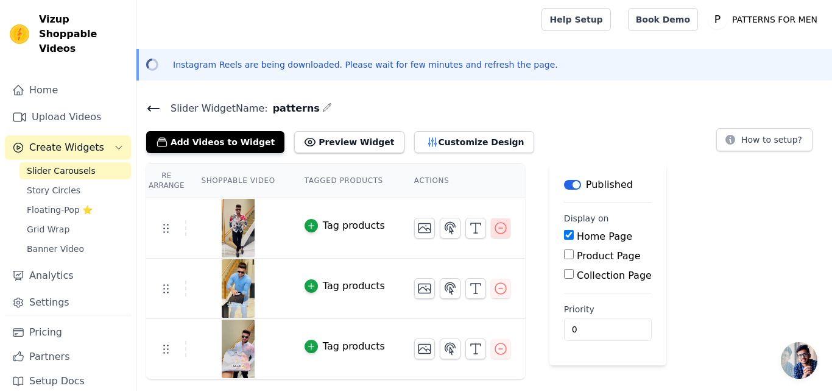
click at [493, 229] on icon "button" at bounding box center [500, 228] width 15 height 15
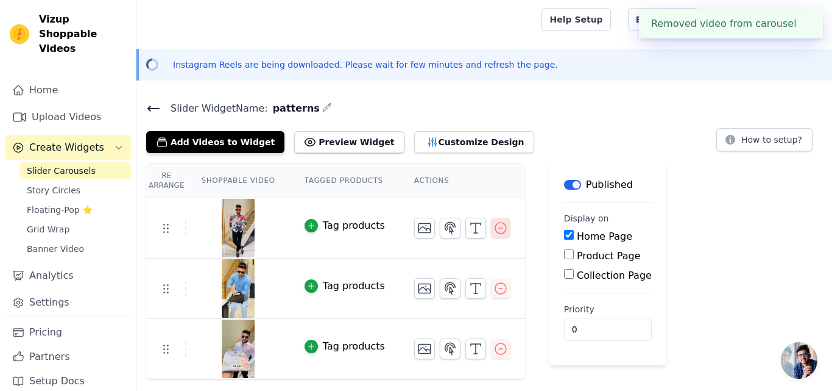
click at [493, 229] on icon "button" at bounding box center [500, 228] width 15 height 15
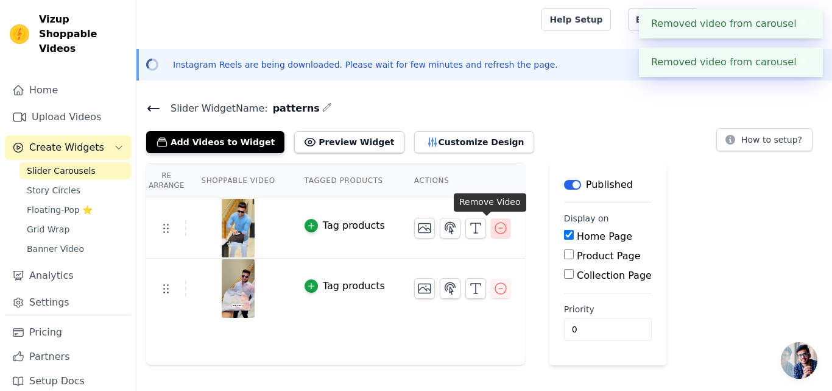
click at [491, 236] on button "button" at bounding box center [500, 227] width 19 height 19
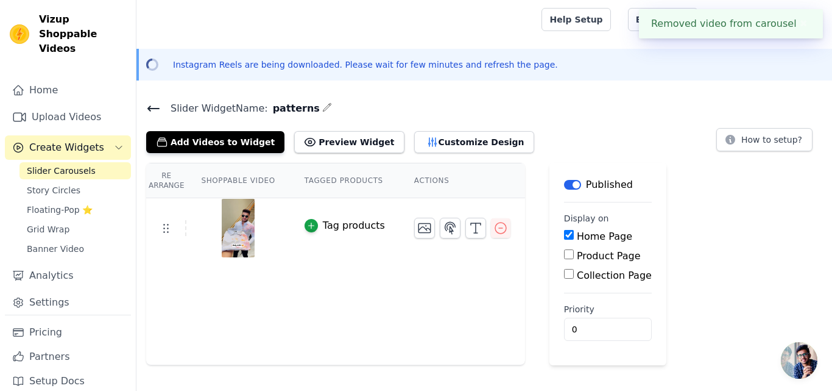
click at [564, 253] on input "Product Page" at bounding box center [569, 254] width 10 height 10
checkbox input "true"
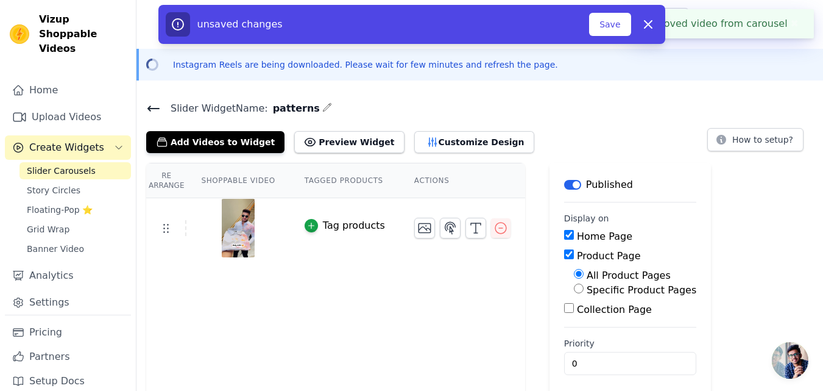
click at [564, 237] on input "Home Page" at bounding box center [569, 235] width 10 height 10
checkbox input "false"
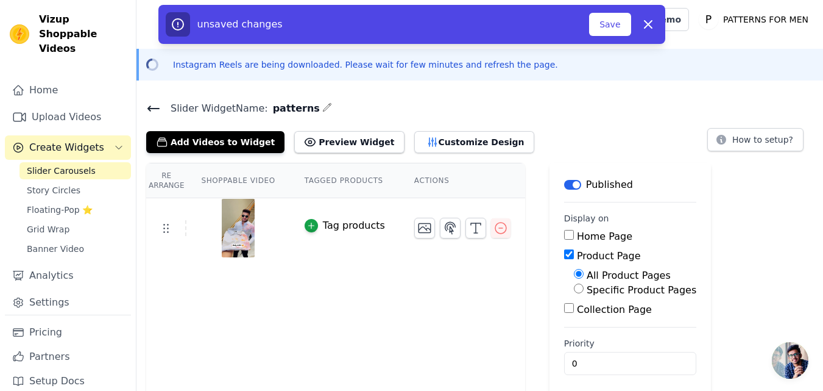
click at [574, 291] on input "Specific Product Pages" at bounding box center [579, 288] width 10 height 10
radio input "true"
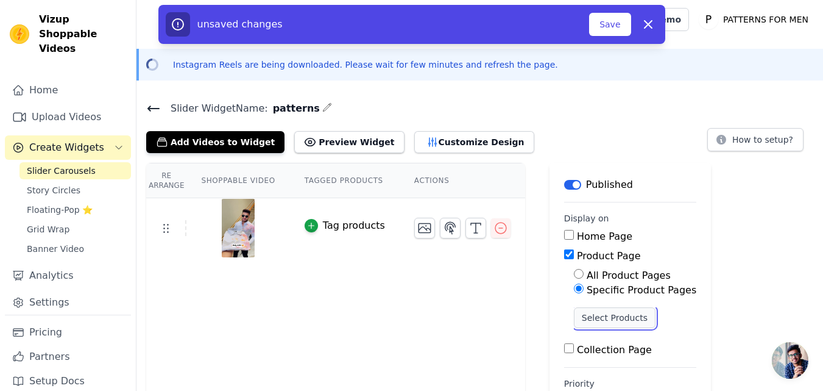
click at [574, 313] on button "Select Products" at bounding box center [615, 317] width 82 height 21
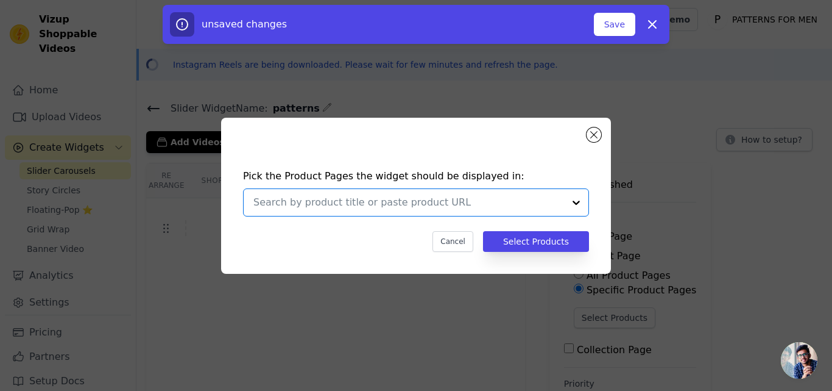
click at [533, 207] on input "text" at bounding box center [408, 202] width 311 height 15
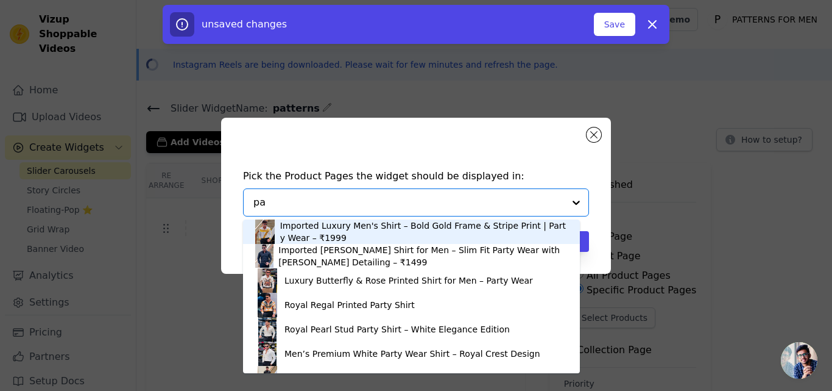
type input "p"
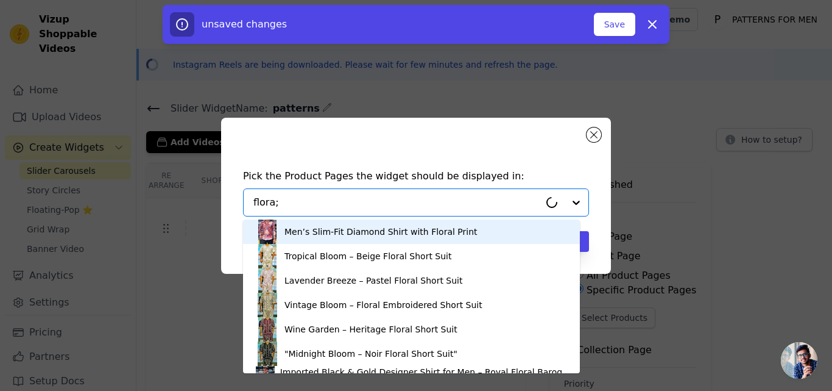
type input "flora"
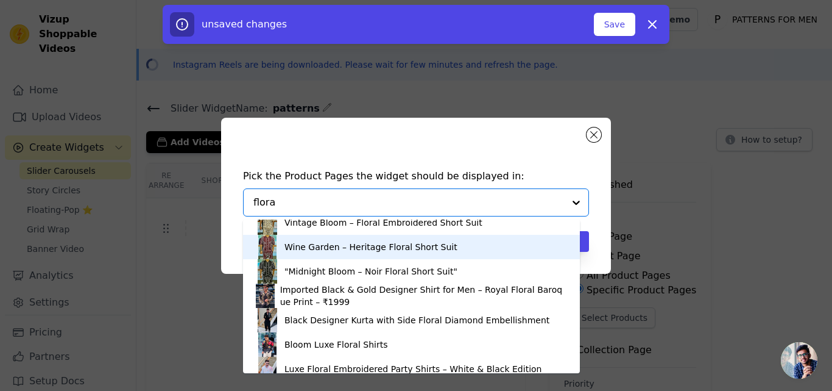
scroll to position [94, 0]
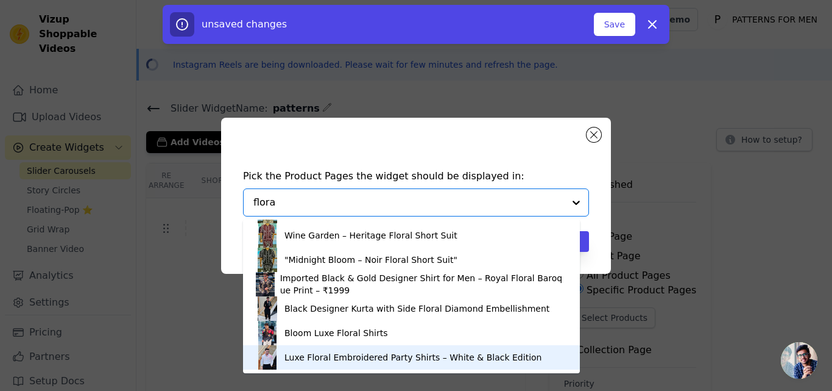
click at [331, 361] on div "Luxe Floral Embroidered Party Shirts – White & Black Edition" at bounding box center [413, 357] width 257 height 12
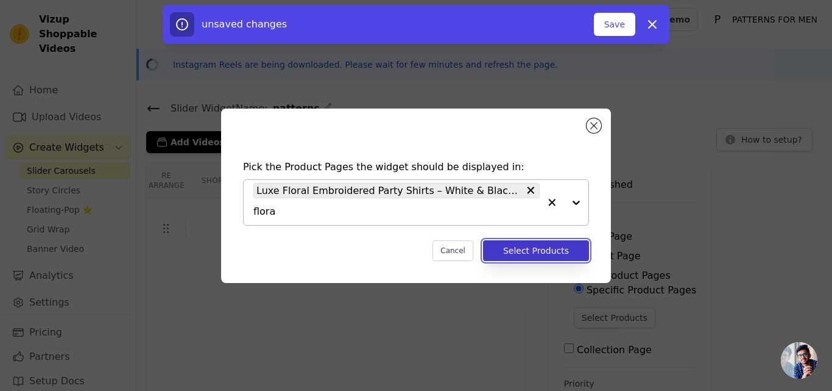
click at [518, 250] on button "Select Products" at bounding box center [536, 250] width 106 height 21
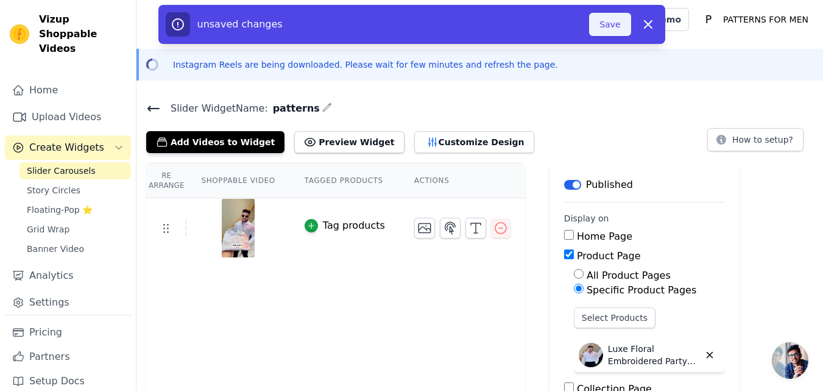
click at [609, 30] on button "Save" at bounding box center [609, 24] width 41 height 23
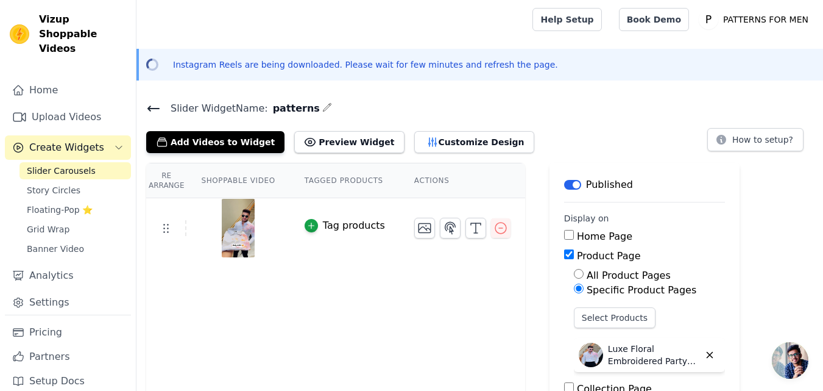
click at [152, 106] on icon at bounding box center [153, 108] width 15 height 15
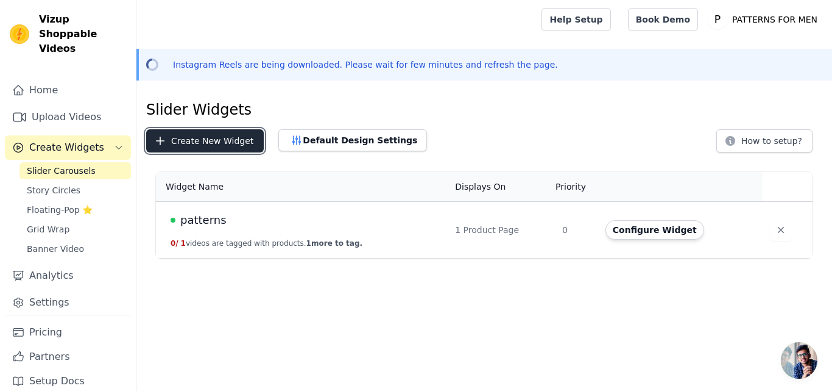
click at [225, 146] on button "Create New Widget" at bounding box center [205, 140] width 118 height 23
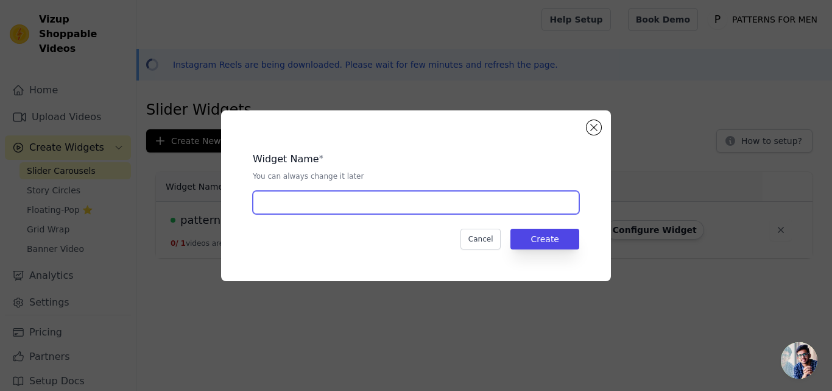
click at [349, 205] on input "text" at bounding box center [416, 202] width 327 height 23
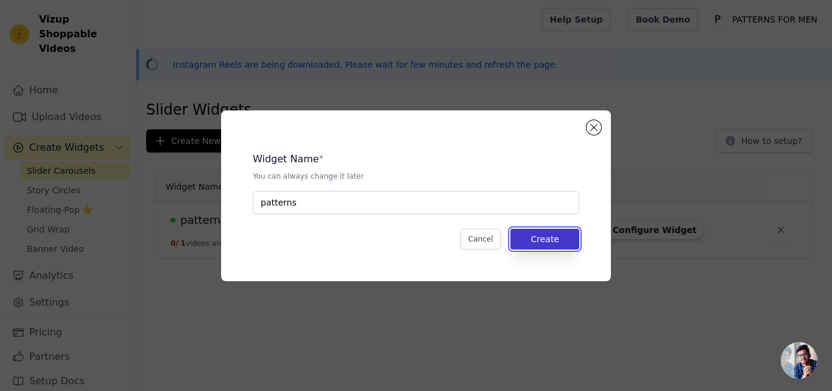
click at [548, 244] on button "Create" at bounding box center [545, 238] width 69 height 21
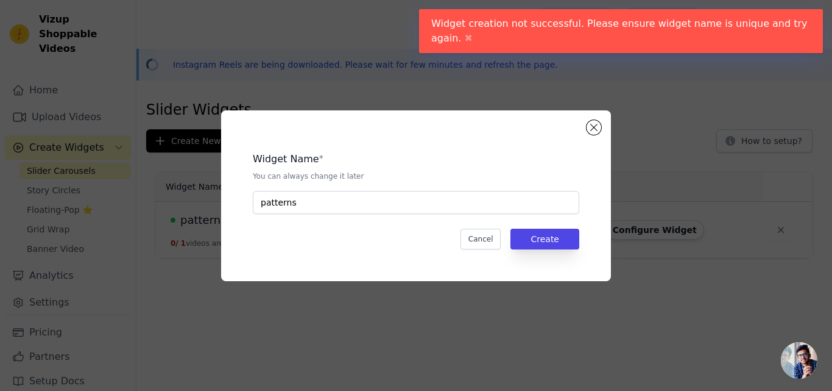
drag, startPoint x: 410, startPoint y: 222, endPoint x: 403, endPoint y: 208, distance: 15.0
click at [409, 221] on div "Widget Name * You can always change it later patterns Cancel Create" at bounding box center [416, 196] width 351 height 132
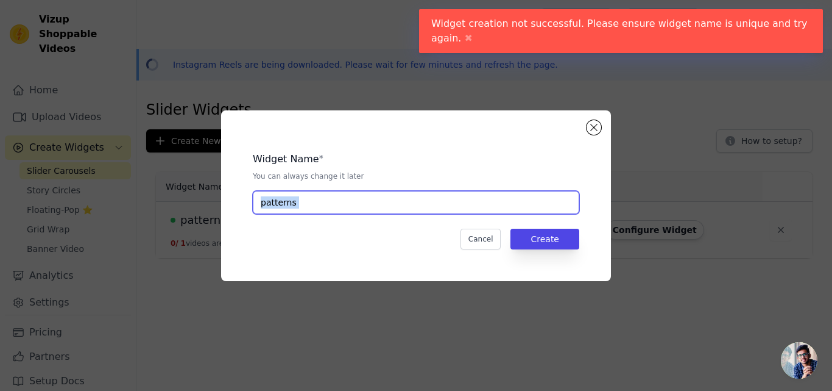
click at [397, 194] on input "patterns" at bounding box center [416, 202] width 327 height 23
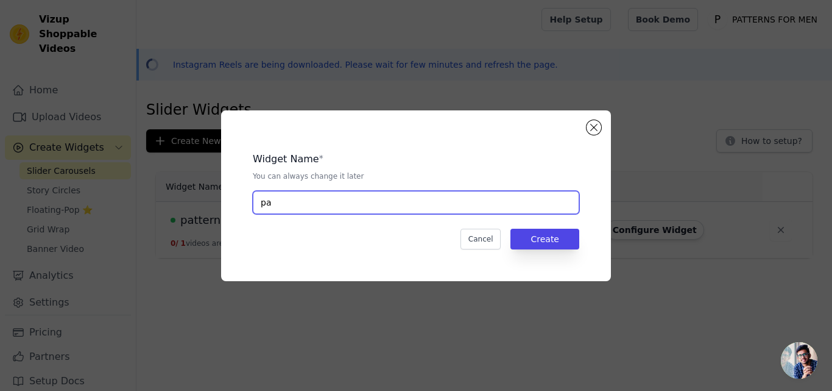
type input "p"
type input "2"
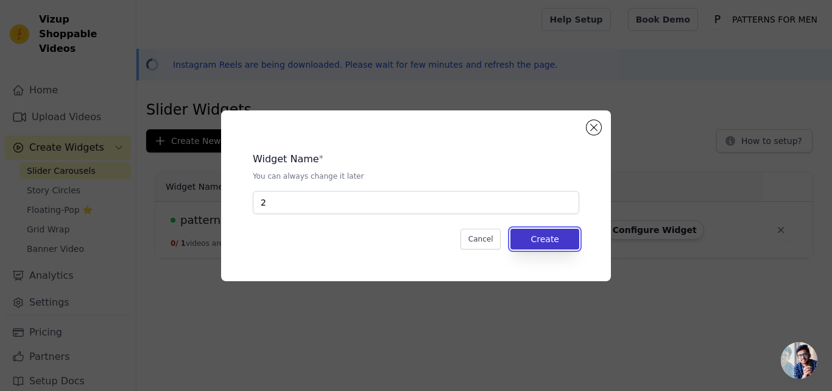
click at [557, 238] on button "Create" at bounding box center [545, 238] width 69 height 21
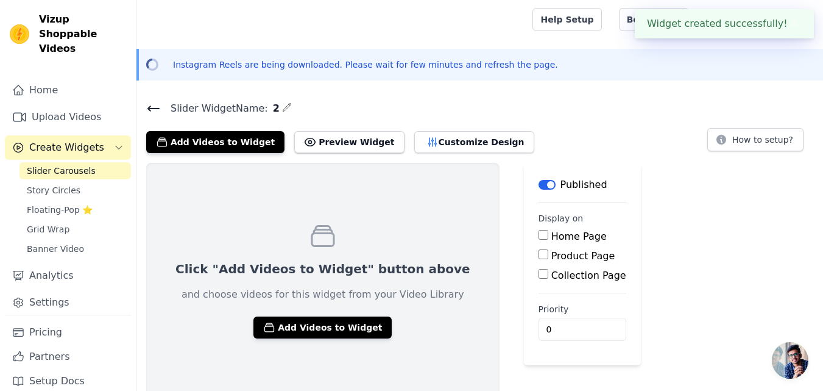
click at [539, 256] on input "Product Page" at bounding box center [544, 254] width 10 height 10
checkbox input "true"
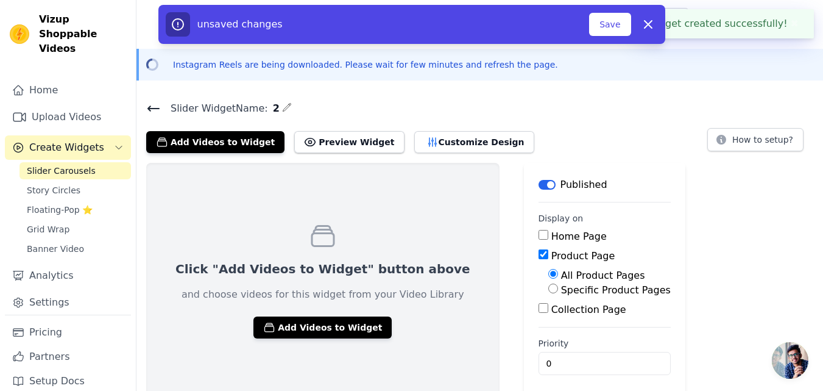
click at [548, 289] on input "Specific Product Pages" at bounding box center [553, 288] width 10 height 10
radio input "true"
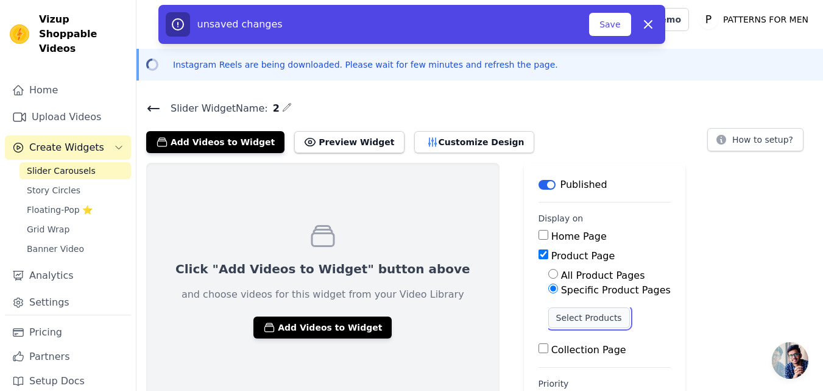
click at [548, 314] on button "Select Products" at bounding box center [589, 317] width 82 height 21
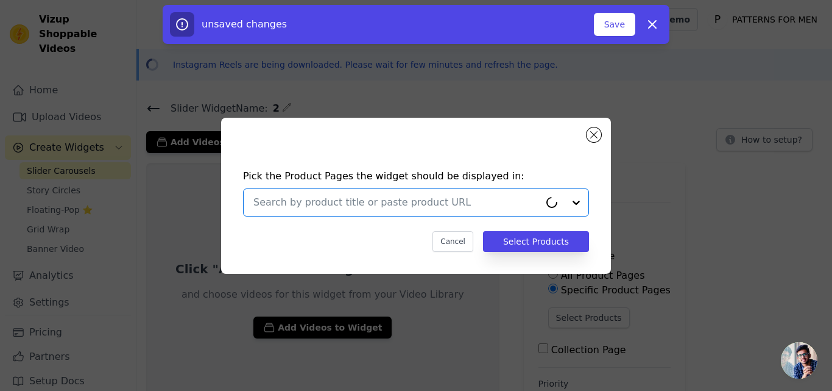
click at [378, 201] on input "text" at bounding box center [396, 202] width 286 height 15
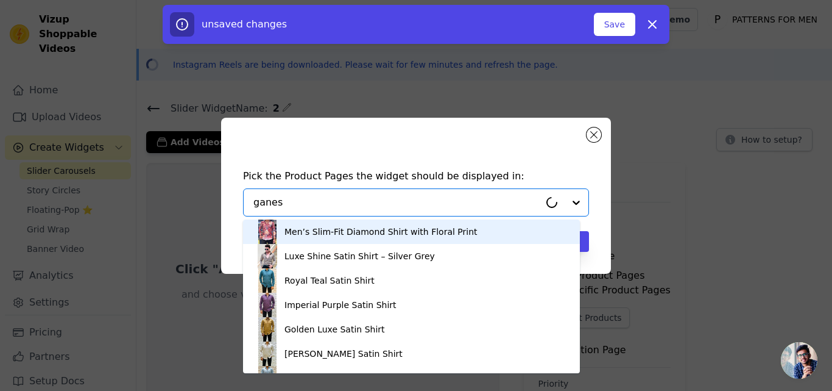
type input "ganesh"
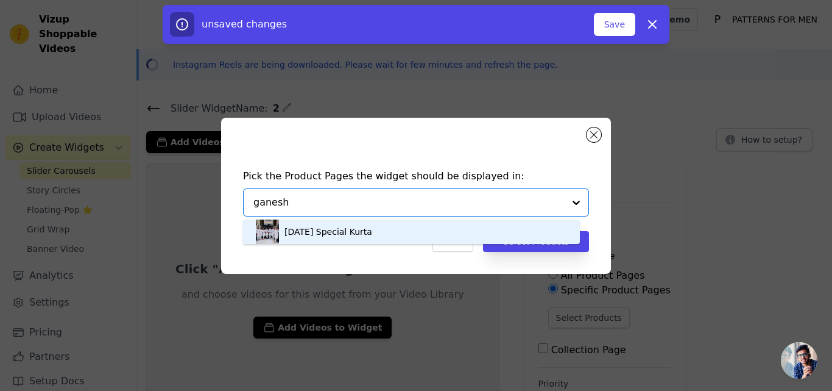
click at [350, 233] on div "[DATE] Special Kurta" at bounding box center [329, 231] width 88 height 12
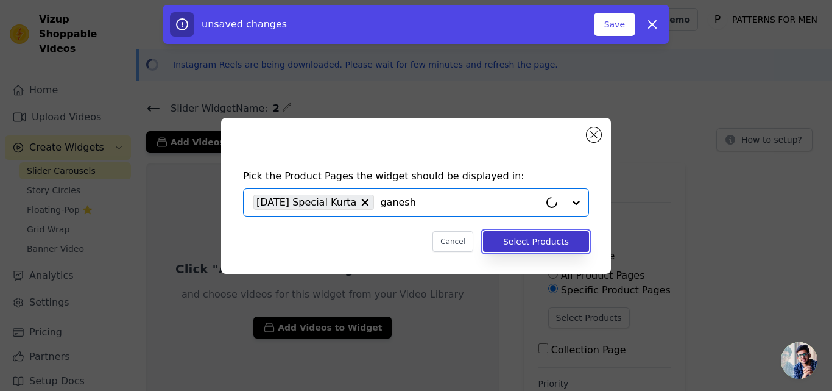
click at [505, 240] on button "Select Products" at bounding box center [536, 241] width 106 height 21
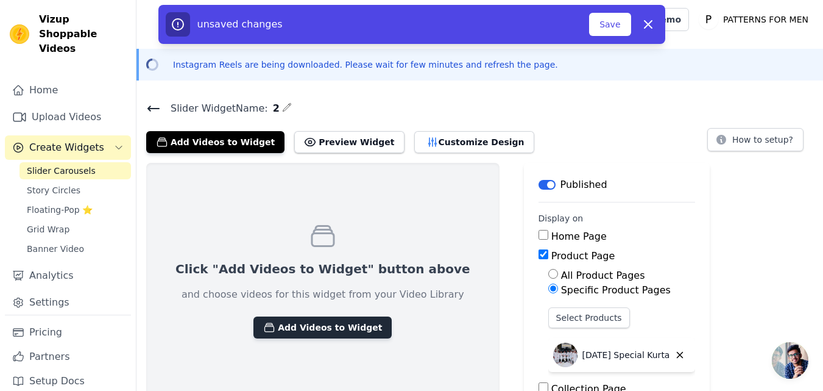
click at [307, 320] on button "Add Videos to Widget" at bounding box center [322, 327] width 138 height 22
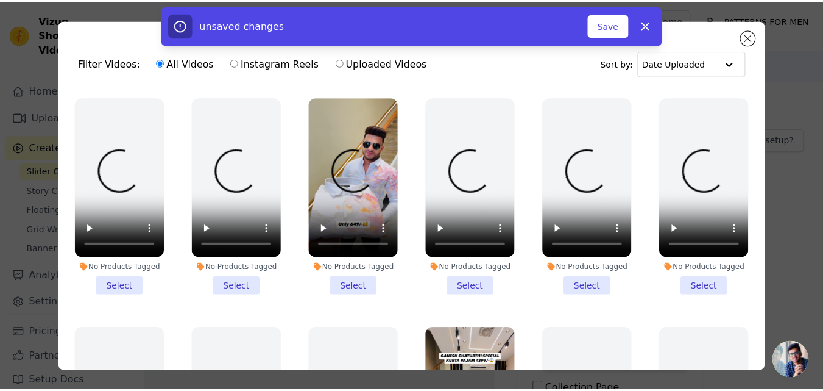
scroll to position [366, 0]
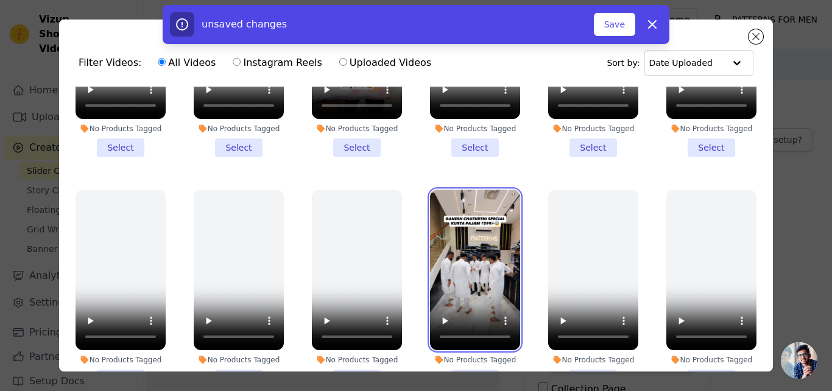
click at [470, 272] on video at bounding box center [475, 269] width 90 height 160
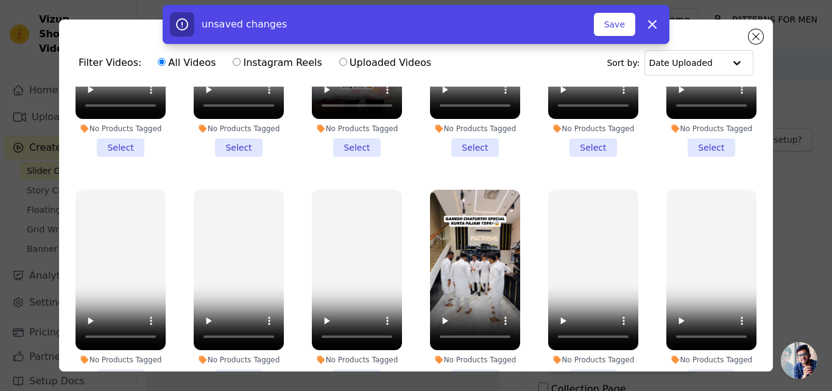
click at [467, 361] on li "No Products Tagged Select" at bounding box center [475, 288] width 90 height 198
click at [0, 0] on input "No Products Tagged Select" at bounding box center [0, 0] width 0 height 0
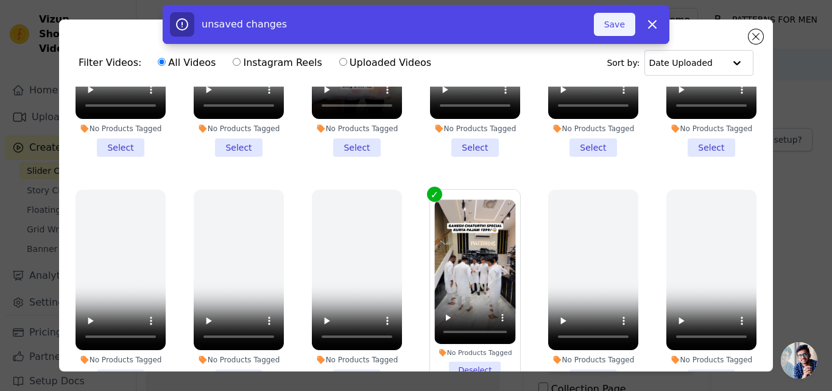
click at [608, 23] on button "Save" at bounding box center [614, 24] width 41 height 23
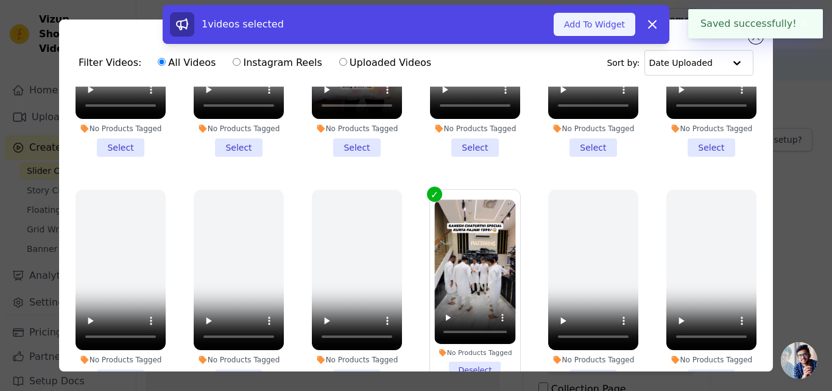
click at [615, 27] on button "Add To Widget" at bounding box center [595, 24] width 82 height 23
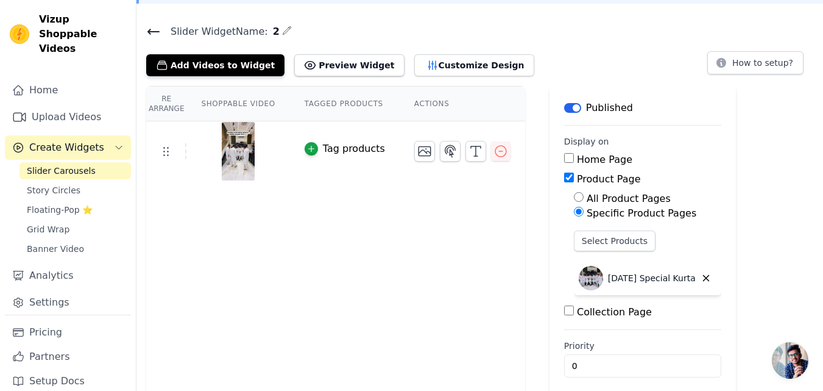
scroll to position [87, 0]
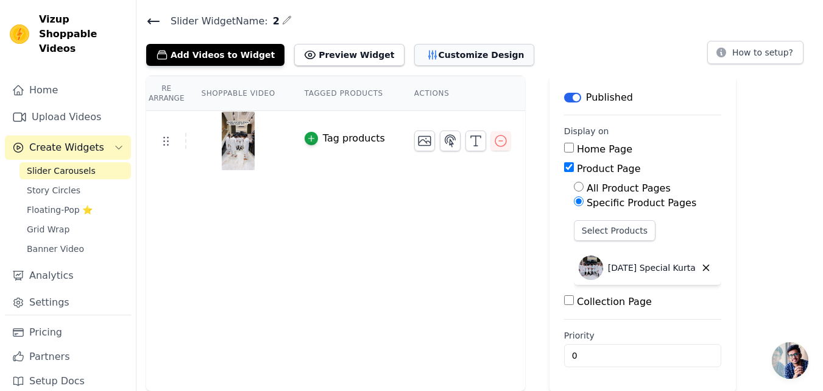
click at [443, 62] on button "Customize Design" at bounding box center [474, 55] width 120 height 22
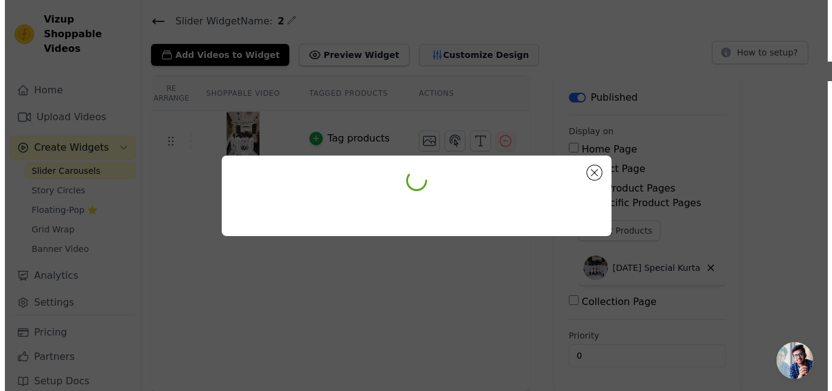
scroll to position [0, 0]
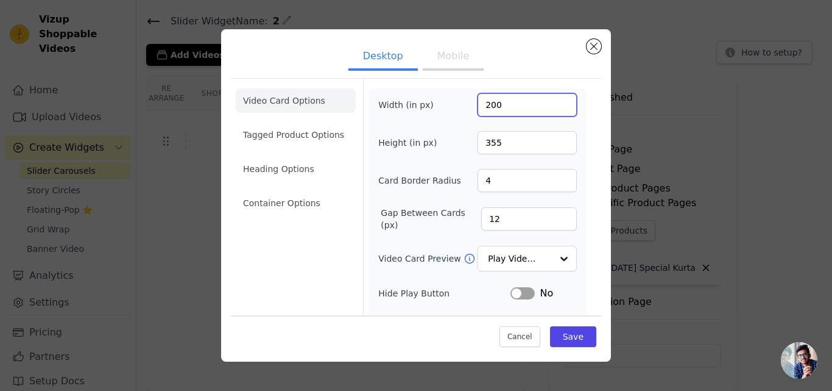
click at [520, 110] on input "200" at bounding box center [527, 104] width 99 height 23
click at [530, 255] on input "Video Card Preview" at bounding box center [520, 259] width 63 height 24
click at [303, 270] on div "Video Card Options Tagged Product Options Heading Options Container Options" at bounding box center [296, 272] width 120 height 387
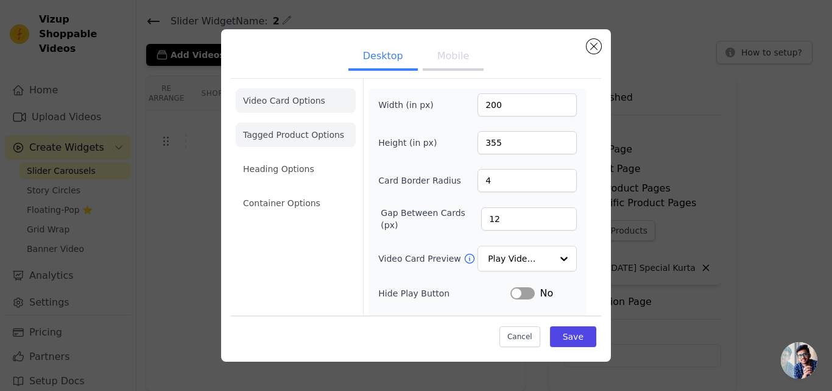
click at [299, 191] on li "Tagged Product Options" at bounding box center [296, 203] width 120 height 24
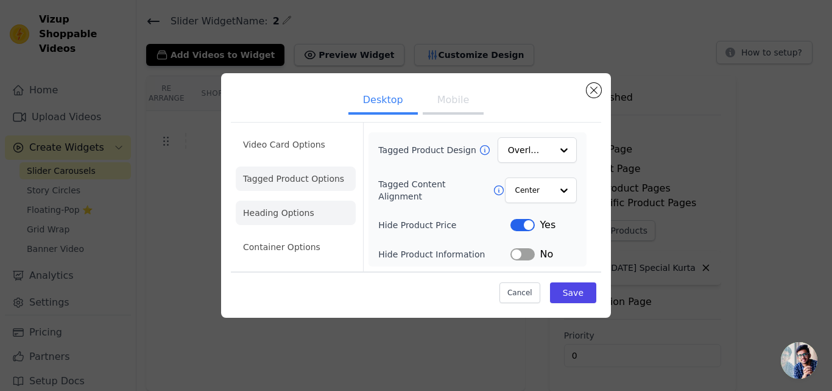
click at [315, 206] on li "Heading Options" at bounding box center [296, 212] width 120 height 24
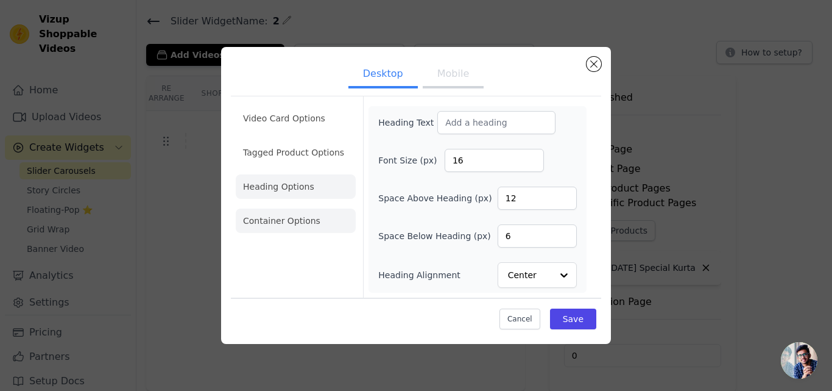
click at [295, 216] on li "Container Options" at bounding box center [296, 220] width 120 height 24
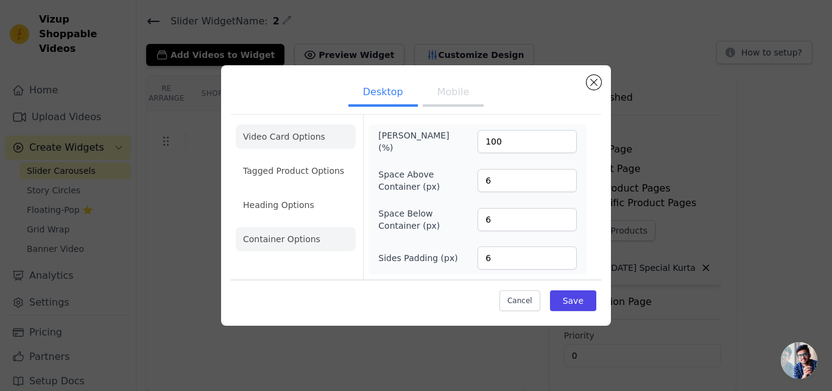
click at [303, 158] on li "Video Card Options" at bounding box center [296, 170] width 120 height 24
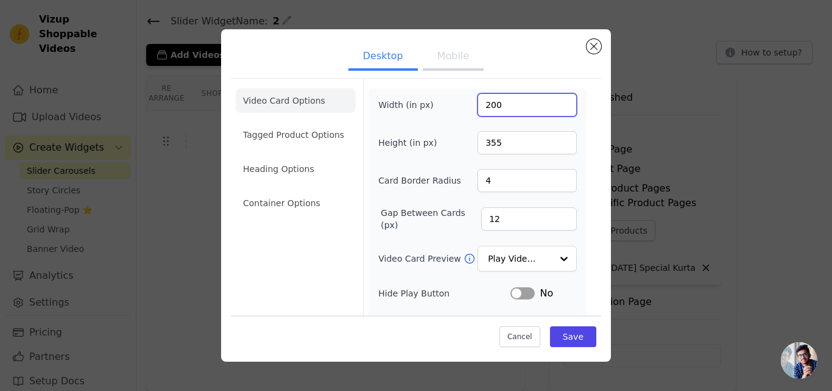
click at [497, 102] on input "200" at bounding box center [527, 104] width 99 height 23
click at [556, 103] on input "211" at bounding box center [527, 104] width 99 height 23
click at [551, 110] on input "204" at bounding box center [527, 104] width 99 height 23
click at [521, 107] on input "204" at bounding box center [527, 104] width 99 height 23
type input "27"
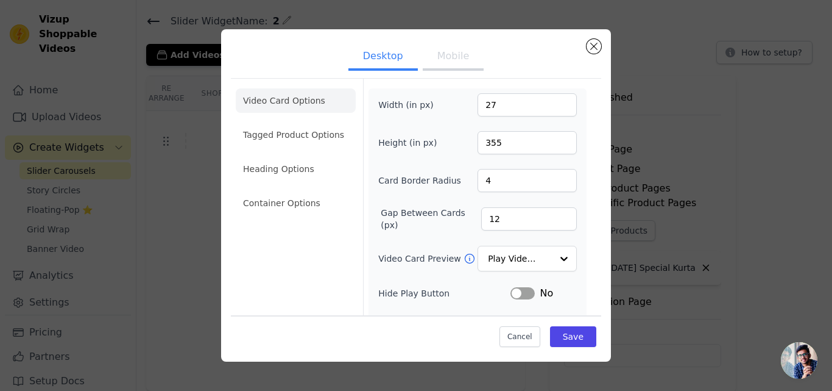
click at [455, 52] on button "Mobile" at bounding box center [453, 57] width 61 height 27
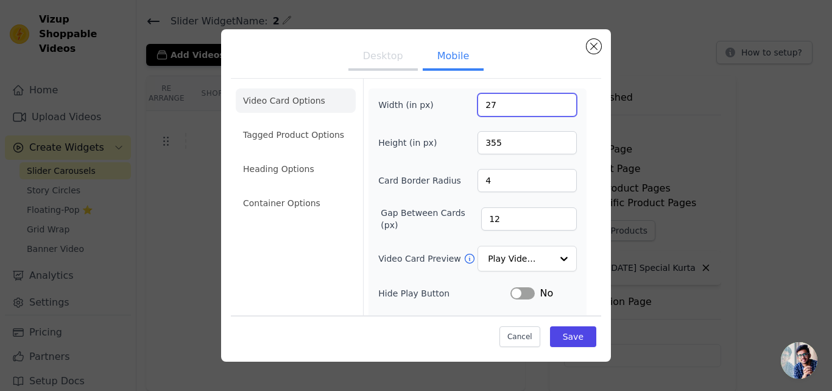
click at [510, 111] on input "27" at bounding box center [527, 104] width 99 height 23
click at [529, 127] on div "Width (in px) 9 Height (in px) 355 Card Border Radius 4 Gap Between Cards (px) …" at bounding box center [477, 289] width 199 height 392
type input "9"
click at [524, 143] on input "355" at bounding box center [527, 142] width 99 height 23
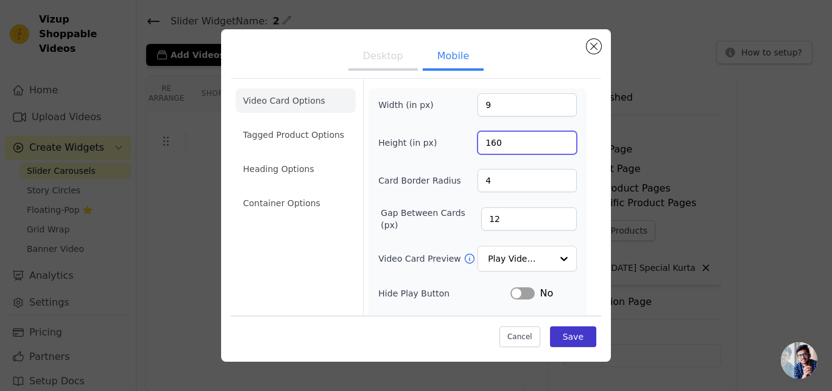
type input "160"
click at [559, 338] on button "Save" at bounding box center [573, 336] width 46 height 21
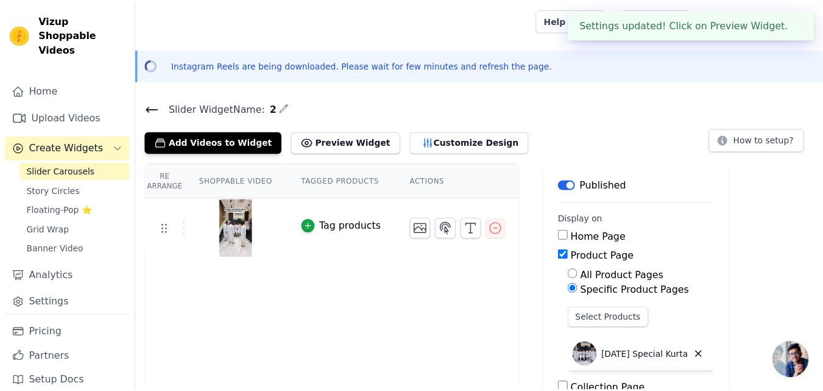
scroll to position [87, 0]
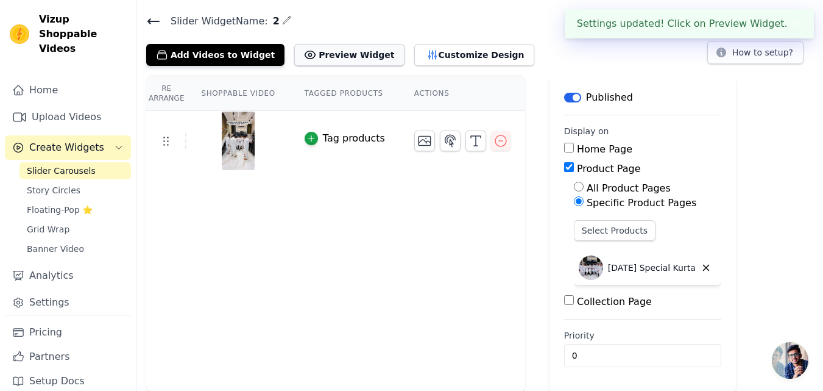
click at [328, 58] on button "Preview Widget" at bounding box center [349, 55] width 110 height 22
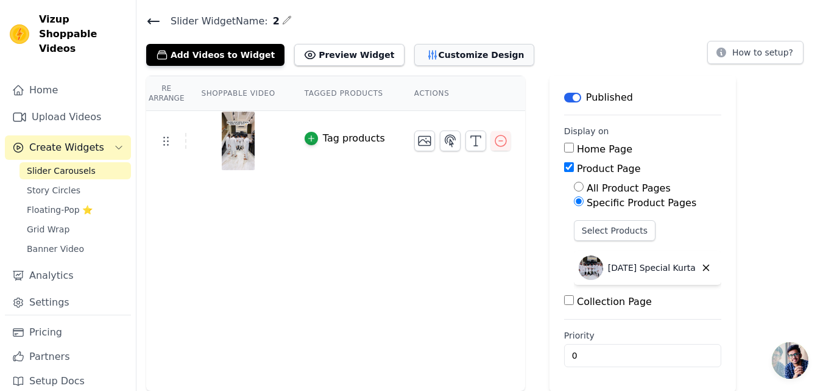
click at [435, 54] on button "Customize Design" at bounding box center [474, 55] width 120 height 22
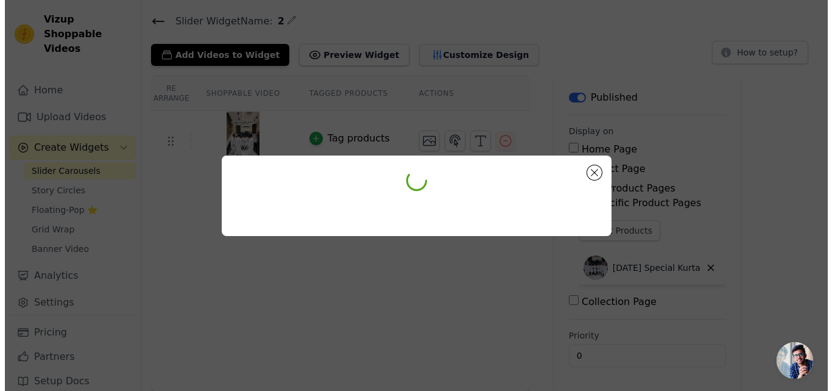
scroll to position [0, 0]
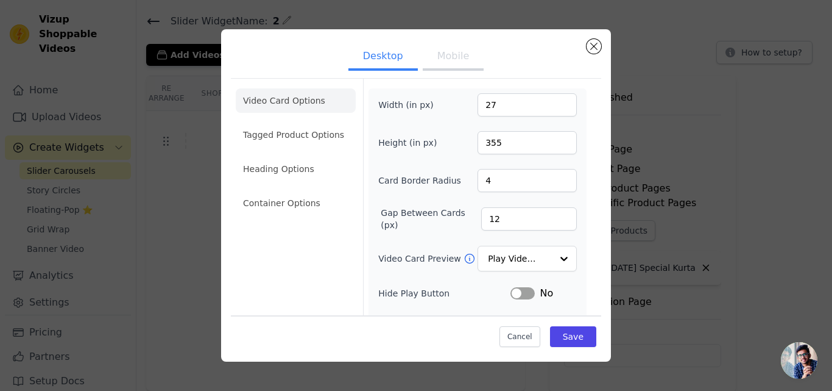
click at [461, 69] on button "Mobile" at bounding box center [453, 57] width 61 height 27
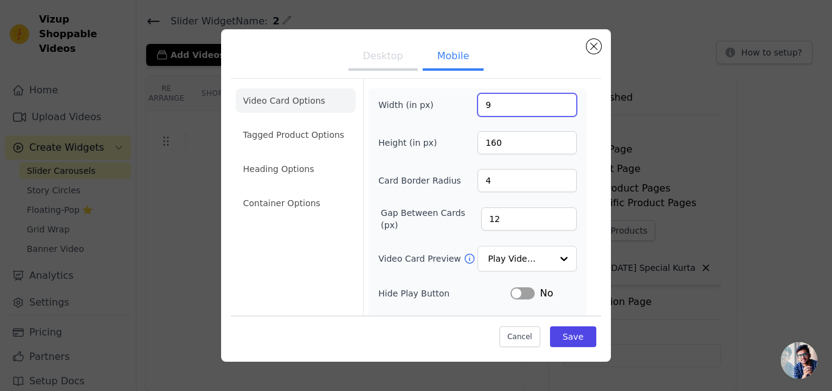
click at [497, 105] on input "9" at bounding box center [527, 104] width 99 height 23
type input "119"
click at [552, 255] on div at bounding box center [563, 259] width 24 height 24
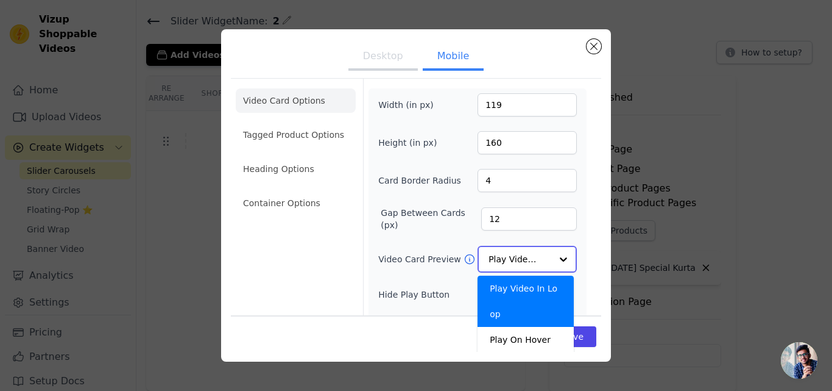
click at [552, 255] on div at bounding box center [563, 259] width 24 height 24
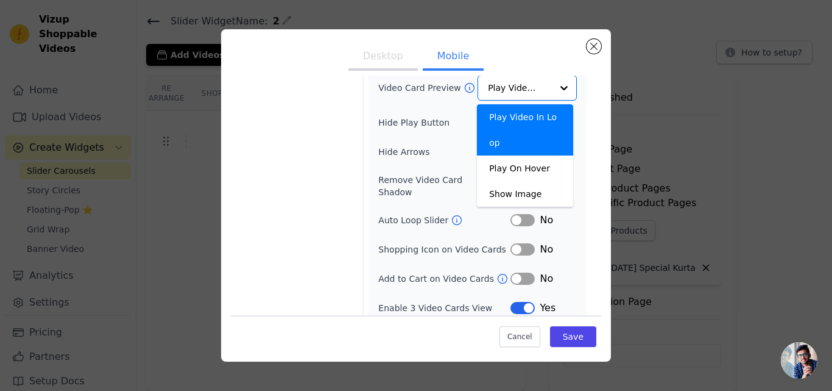
scroll to position [169, 0]
click at [288, 230] on div "Video Card Options Tagged Product Options Heading Options Container Options" at bounding box center [296, 117] width 120 height 417
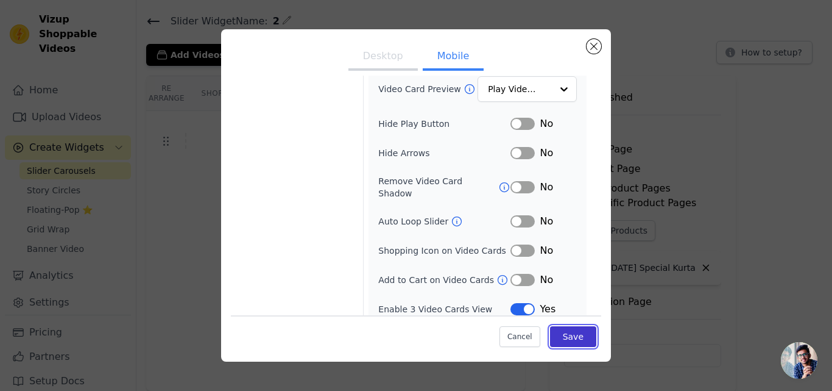
click at [560, 335] on button "Save" at bounding box center [573, 336] width 46 height 21
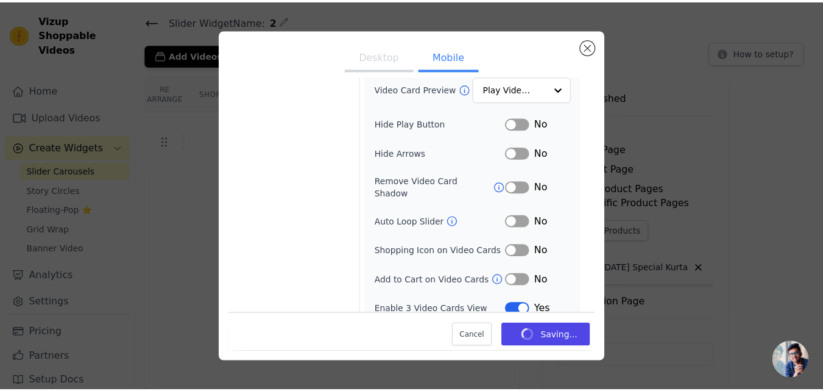
scroll to position [87, 0]
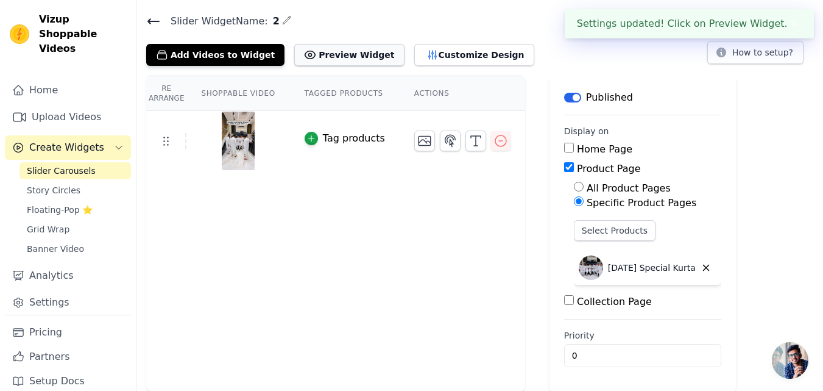
click at [314, 51] on button "Preview Widget" at bounding box center [349, 55] width 110 height 22
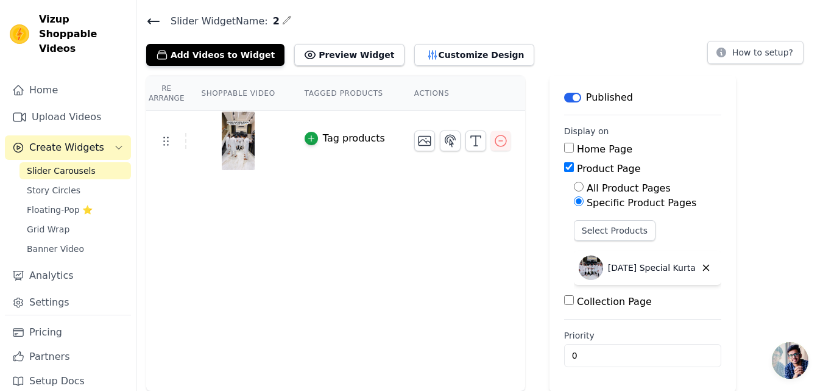
click at [226, 149] on img at bounding box center [238, 140] width 34 height 58
click at [170, 140] on icon at bounding box center [165, 140] width 15 height 15
click at [158, 142] on icon at bounding box center [165, 140] width 15 height 15
click at [168, 147] on td at bounding box center [166, 141] width 40 height 16
click at [426, 56] on button "Customize Design" at bounding box center [474, 55] width 120 height 22
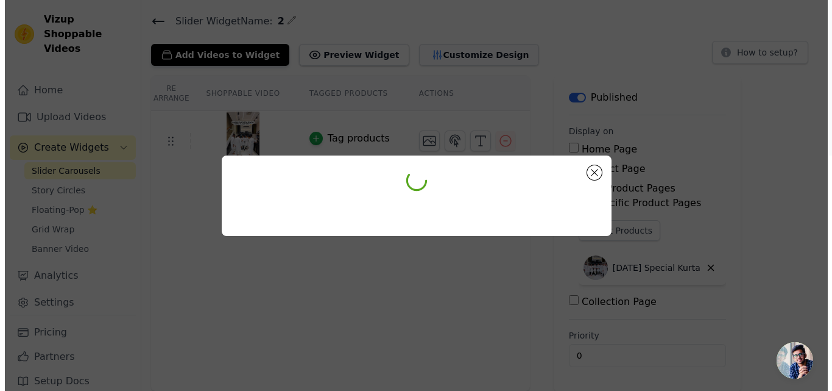
scroll to position [0, 0]
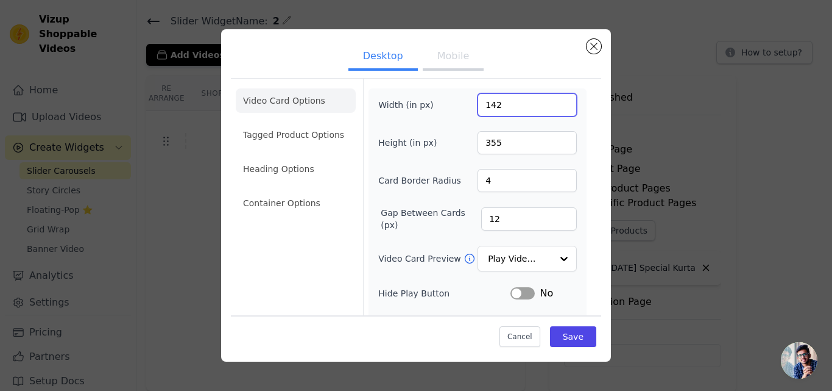
type input "142"
click at [555, 102] on input "142" at bounding box center [527, 104] width 99 height 23
click at [555, 343] on button "Save" at bounding box center [573, 336] width 46 height 21
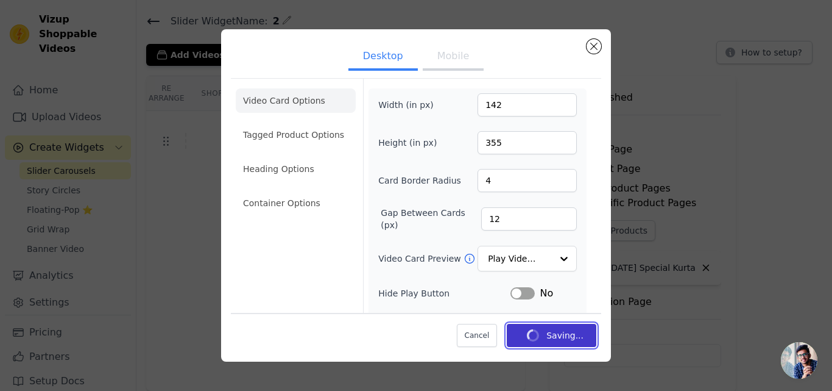
click at [556, 343] on button "Saving..." at bounding box center [552, 334] width 90 height 23
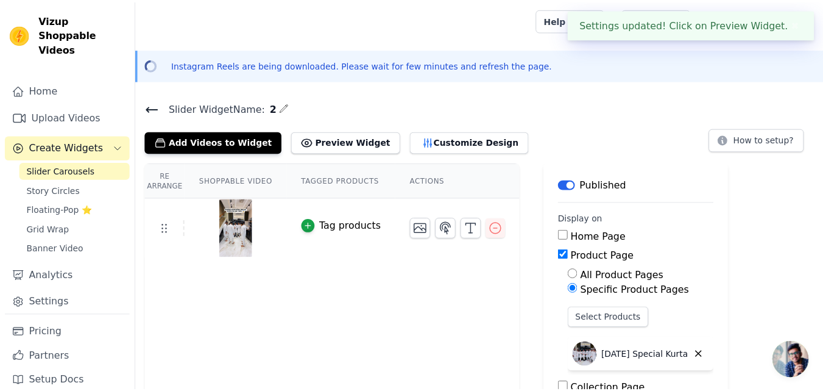
scroll to position [87, 0]
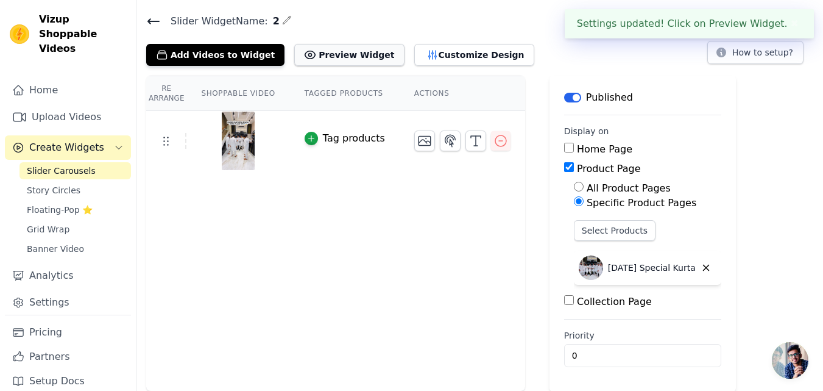
click at [353, 46] on button "Preview Widget" at bounding box center [349, 55] width 110 height 22
